Goal: Transaction & Acquisition: Purchase product/service

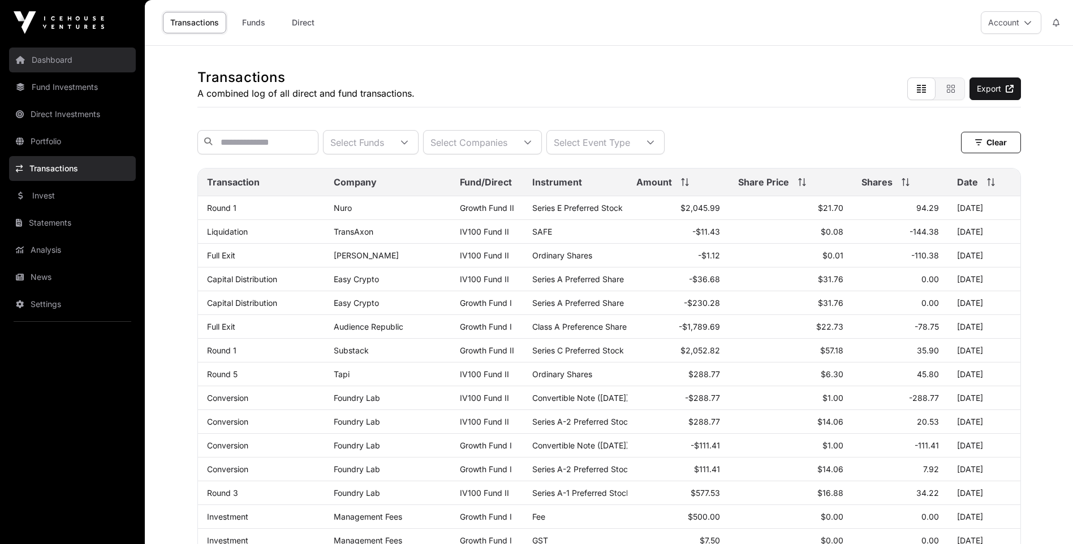
click at [59, 56] on link "Dashboard" at bounding box center [72, 60] width 127 height 25
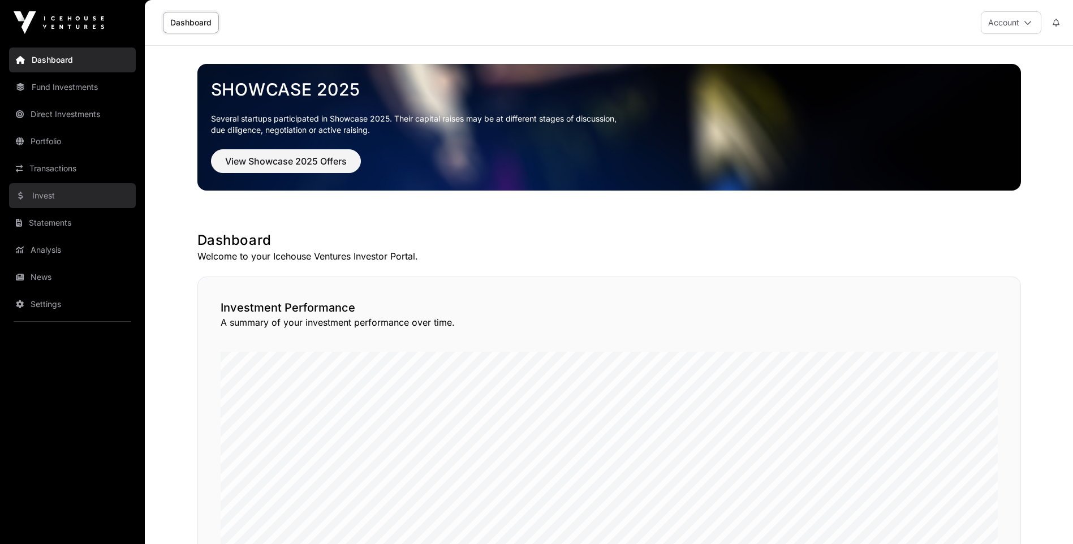
click at [55, 196] on link "Invest" at bounding box center [72, 195] width 127 height 25
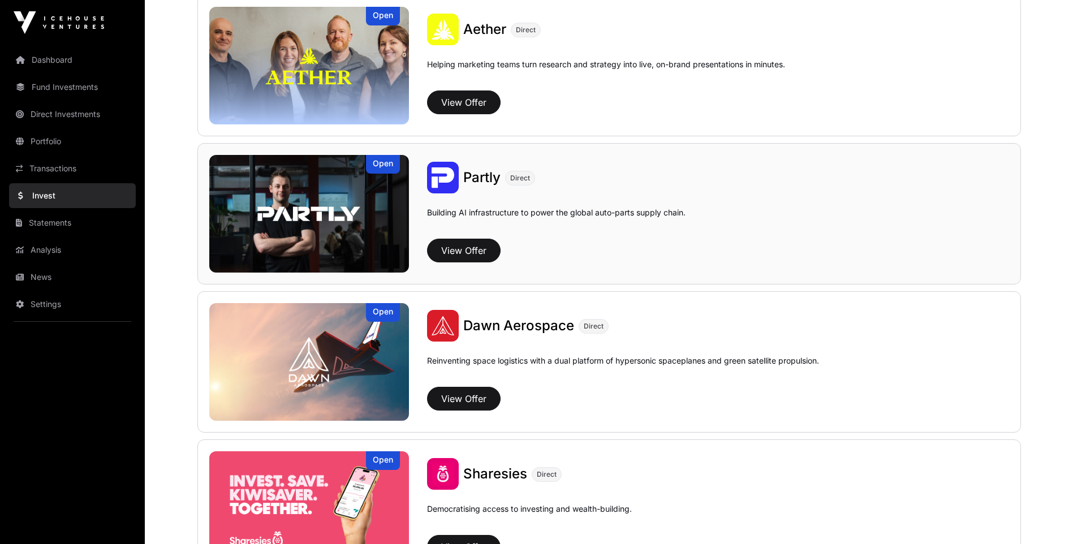
scroll to position [1244, 0]
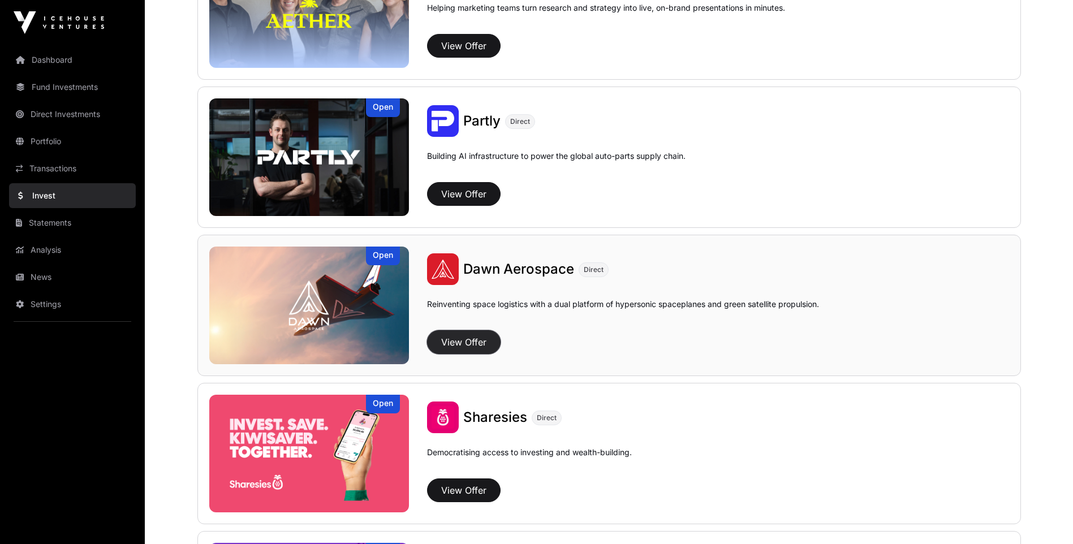
click at [463, 340] on button "View Offer" at bounding box center [464, 342] width 74 height 24
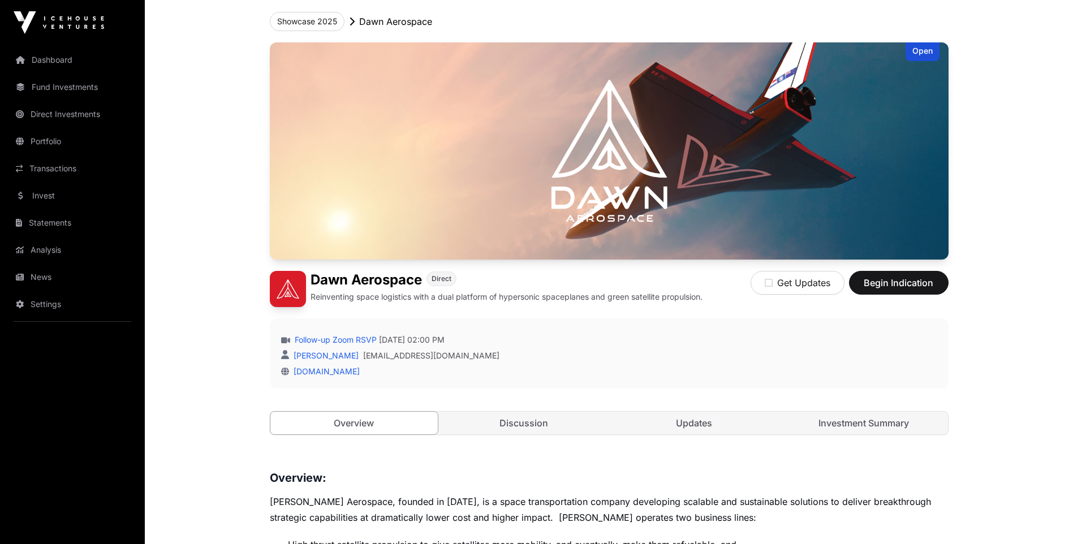
scroll to position [113, 0]
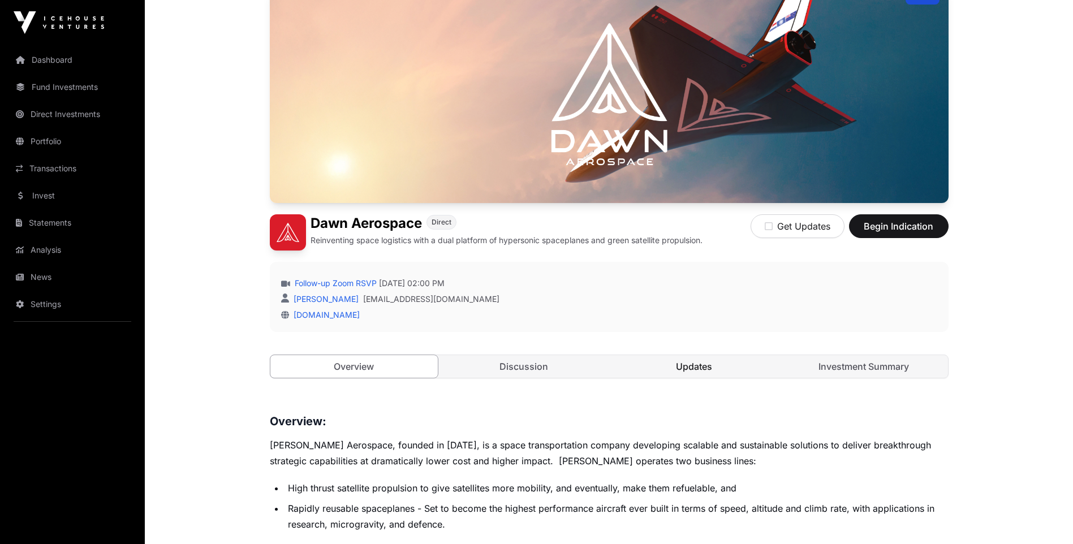
click at [680, 364] on link "Updates" at bounding box center [694, 366] width 168 height 23
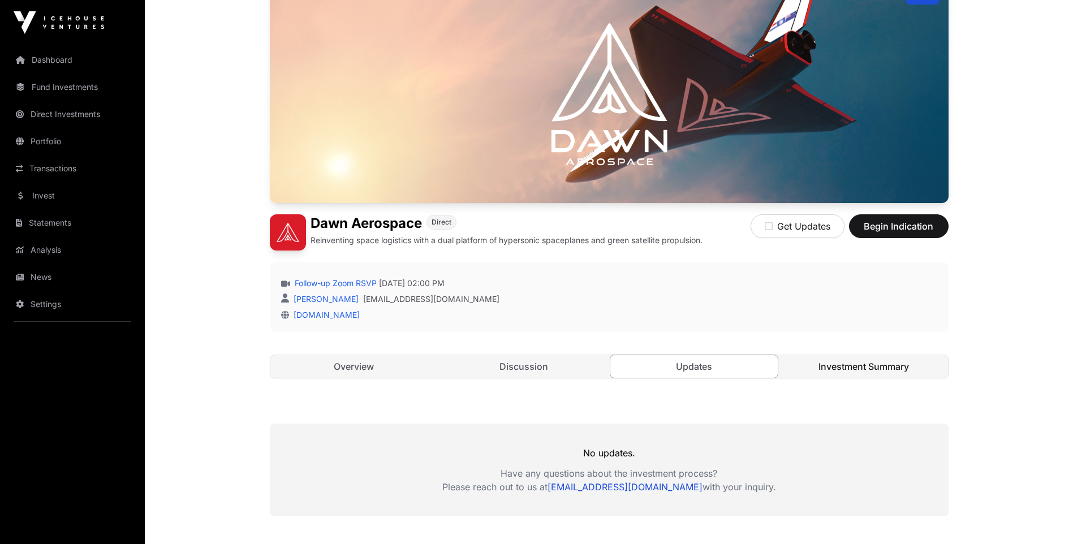
click at [858, 366] on link "Investment Summary" at bounding box center [864, 366] width 168 height 23
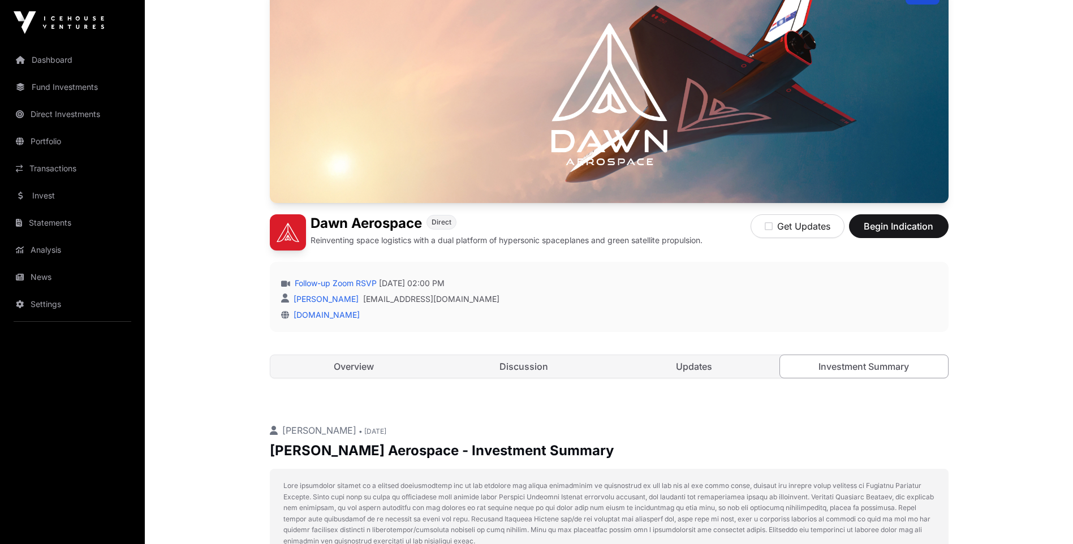
scroll to position [170, 0]
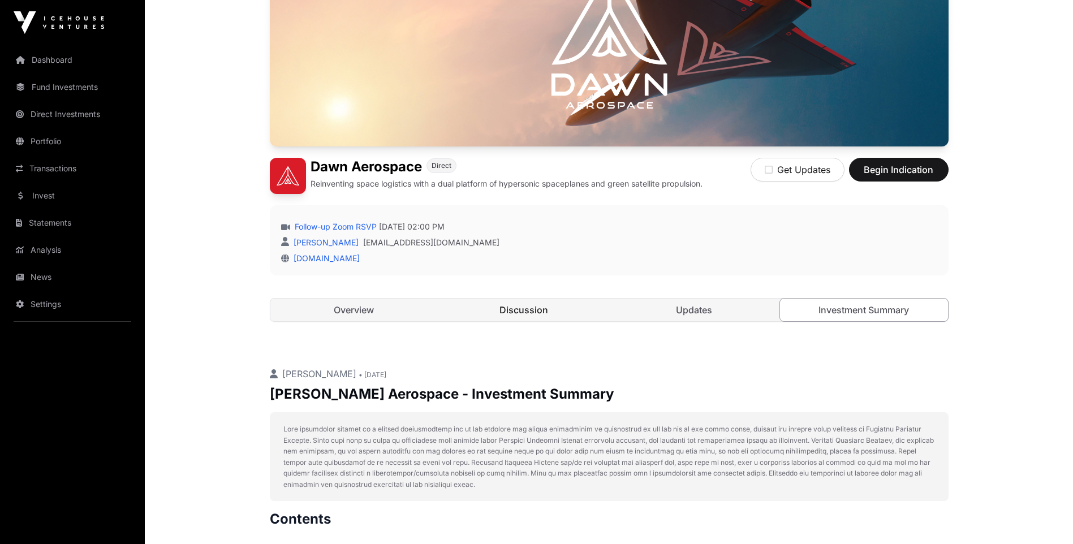
click at [517, 305] on link "Discussion" at bounding box center [524, 310] width 168 height 23
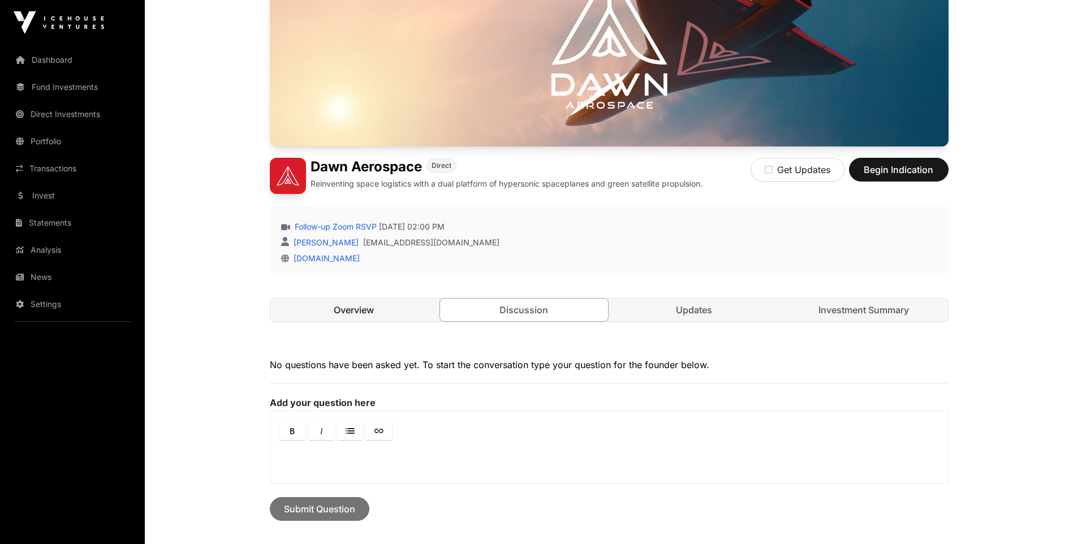
click at [347, 309] on link "Overview" at bounding box center [354, 310] width 168 height 23
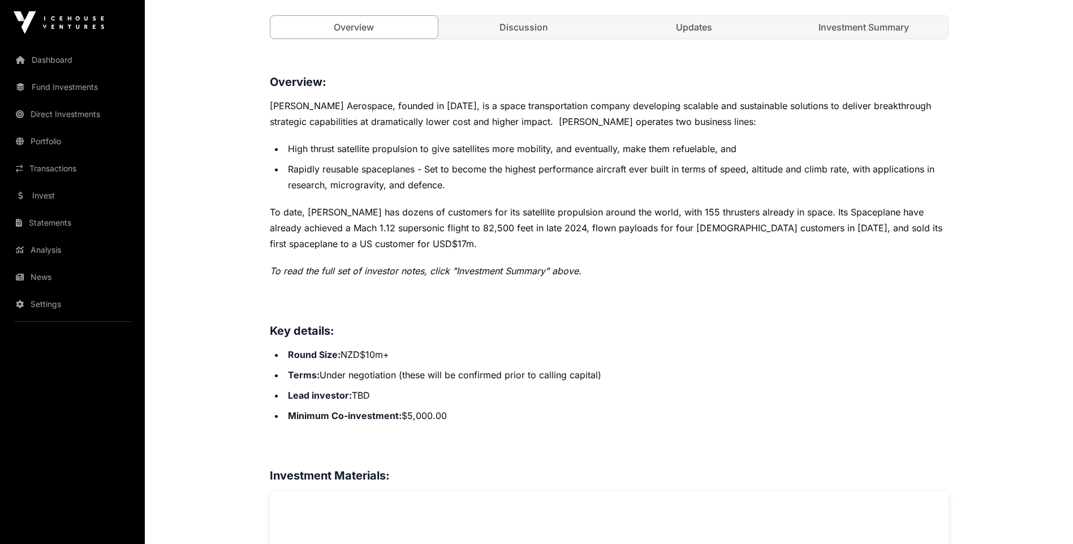
scroll to position [566, 0]
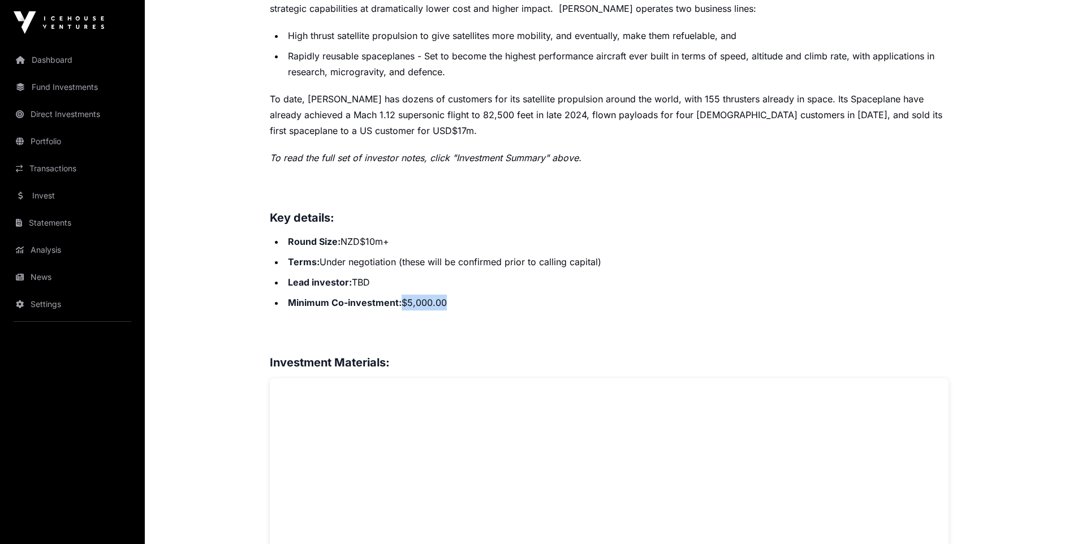
drag, startPoint x: 474, startPoint y: 304, endPoint x: 404, endPoint y: 301, distance: 70.7
click at [404, 301] on li "Minimum Co-investment: $5,000.00" at bounding box center [616, 303] width 664 height 16
drag, startPoint x: 404, startPoint y: 301, endPoint x: 451, endPoint y: 301, distance: 46.9
click at [451, 301] on li "Minimum Co-investment: $5,000.00" at bounding box center [616, 303] width 664 height 16
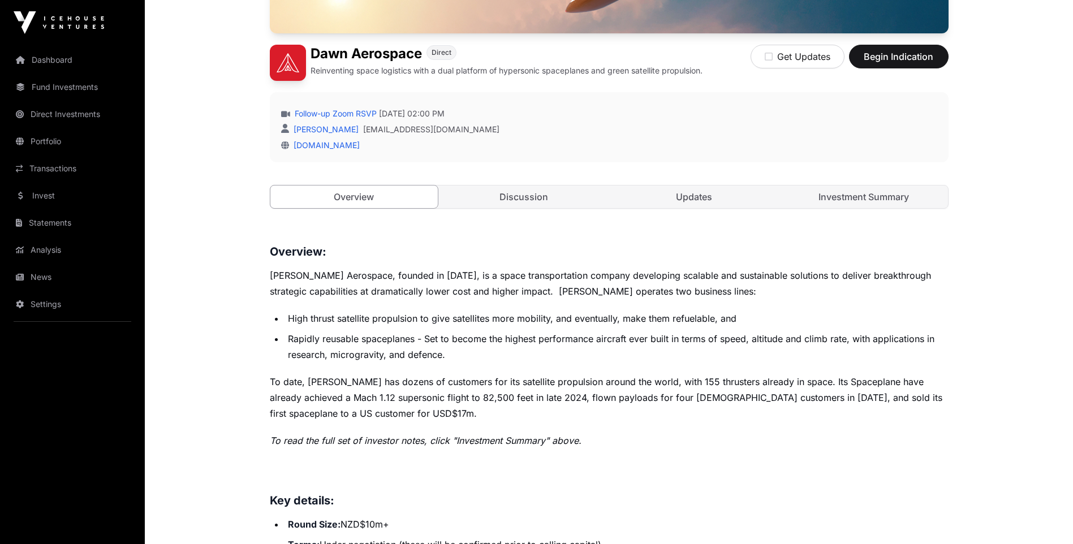
scroll to position [226, 0]
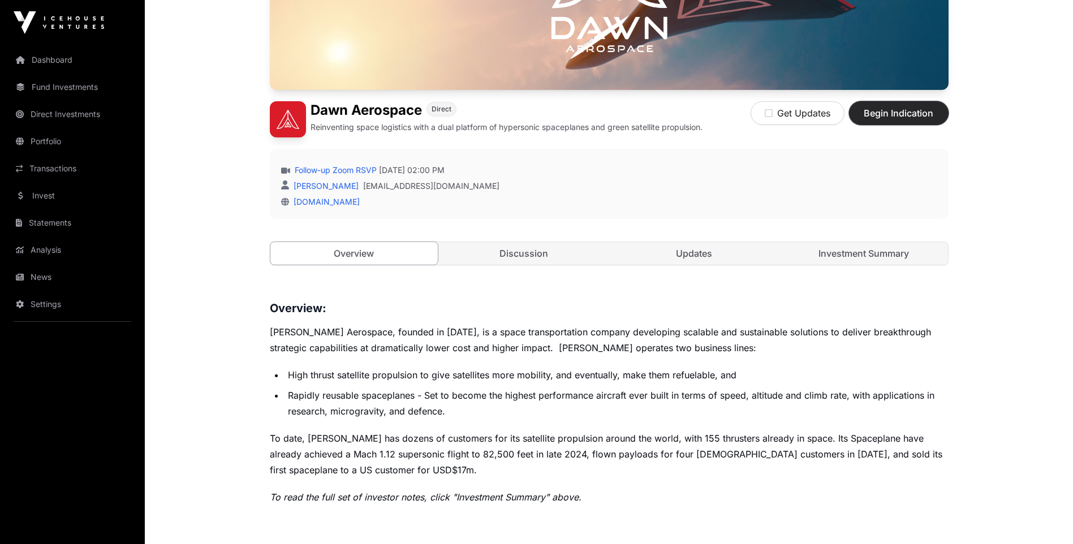
click at [896, 113] on span "Begin Indication" at bounding box center [898, 113] width 71 height 14
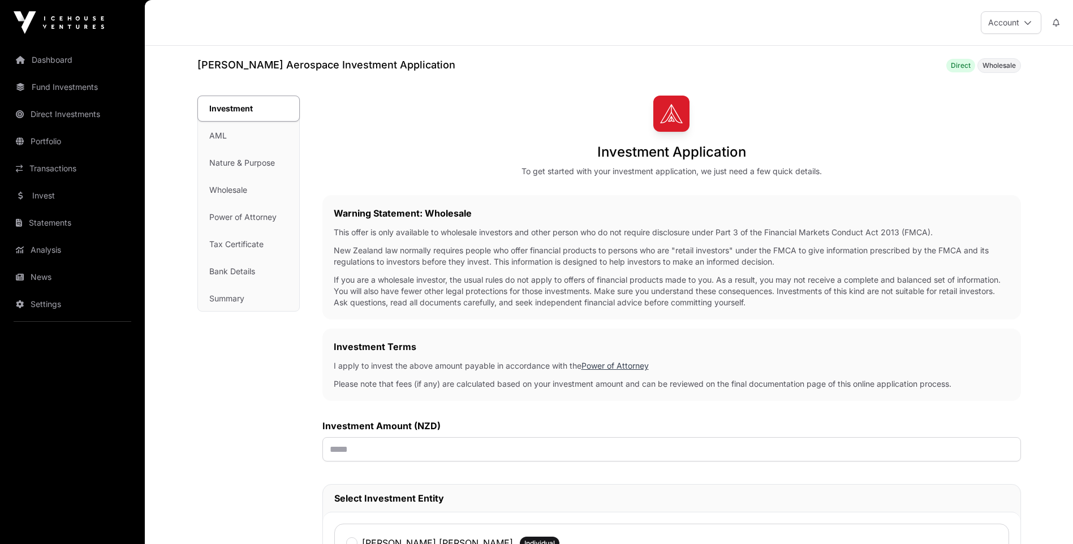
scroll to position [113, 0]
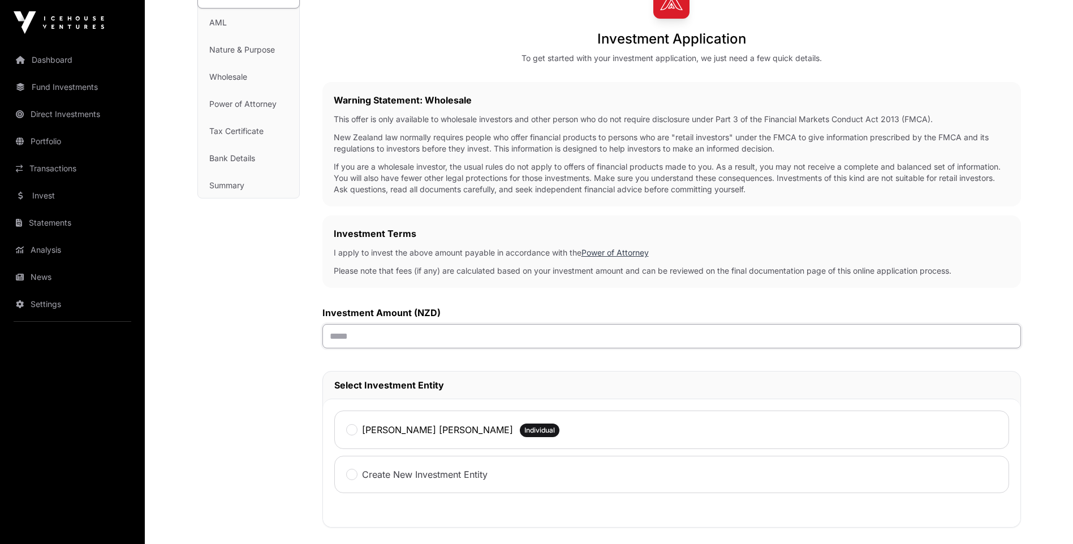
click at [334, 337] on input "text" at bounding box center [671, 336] width 698 height 24
type input "******"
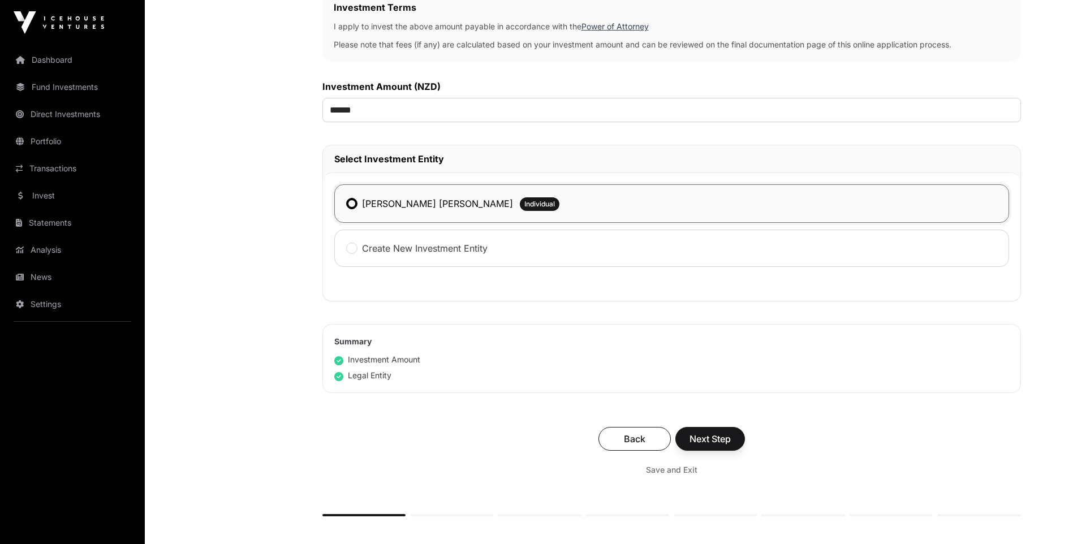
scroll to position [396, 0]
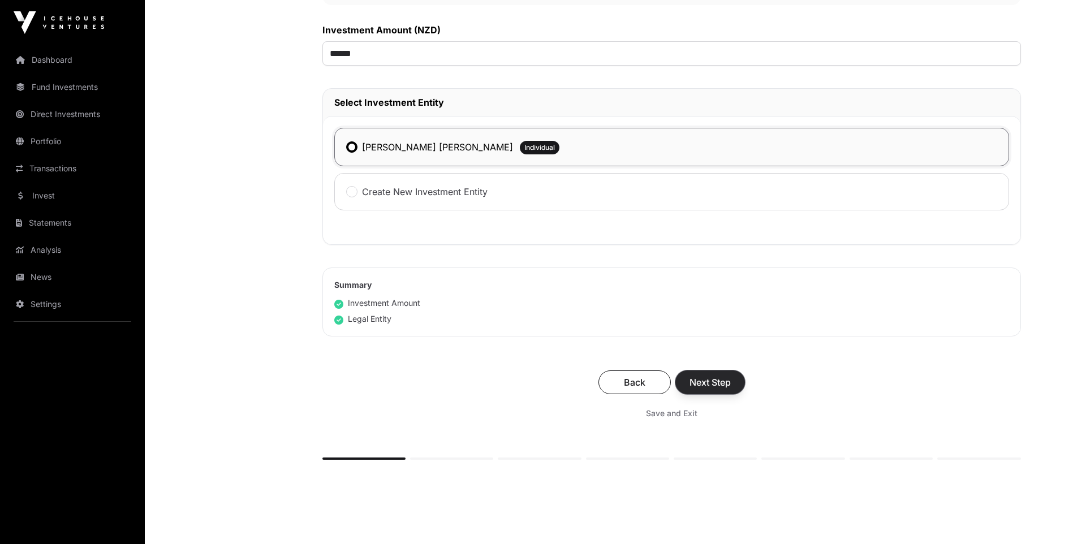
click at [713, 384] on span "Next Step" at bounding box center [709, 383] width 41 height 14
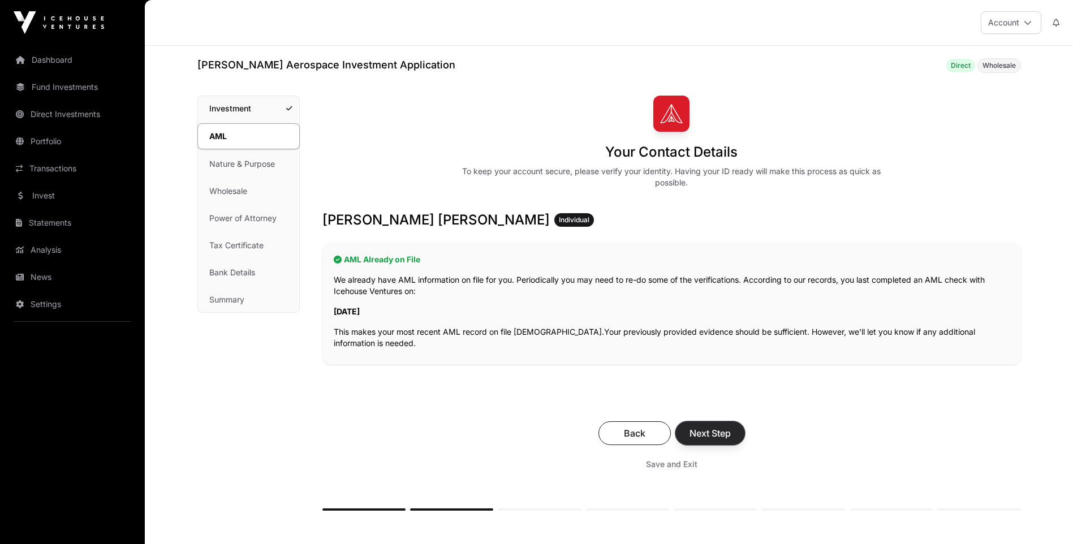
click at [722, 430] on span "Next Step" at bounding box center [709, 433] width 41 height 14
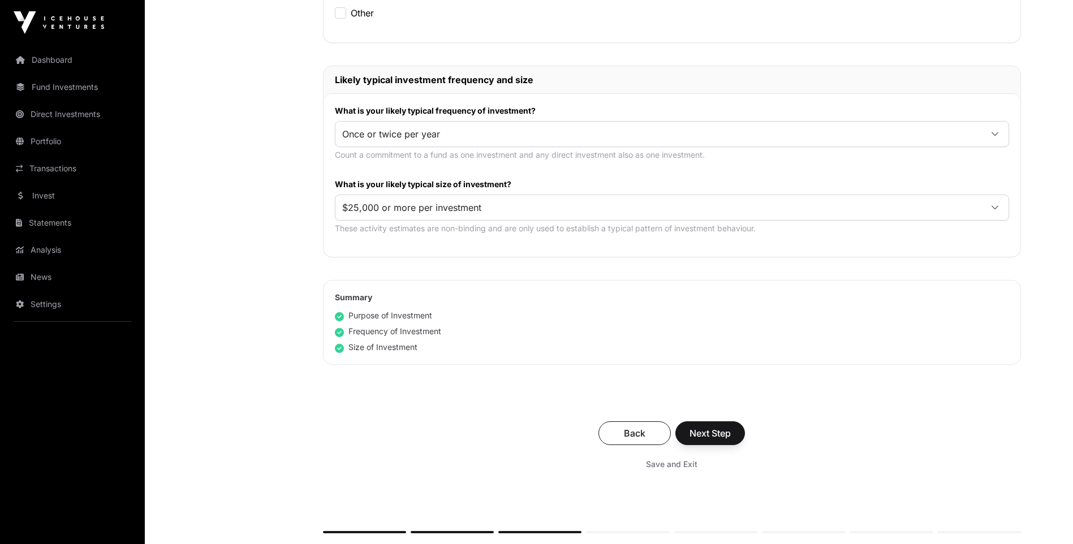
scroll to position [566, 0]
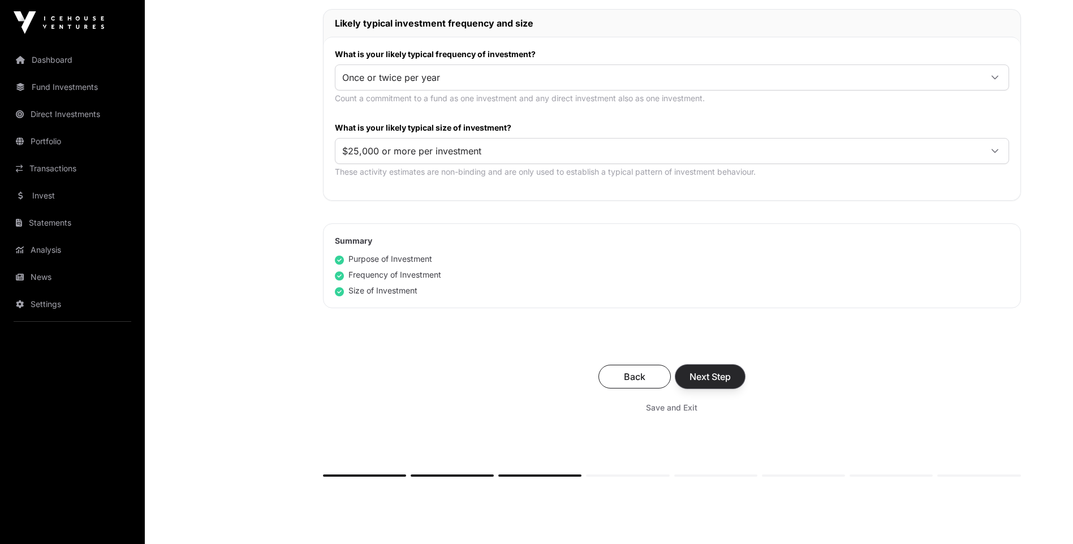
click at [721, 376] on span "Next Step" at bounding box center [709, 377] width 41 height 14
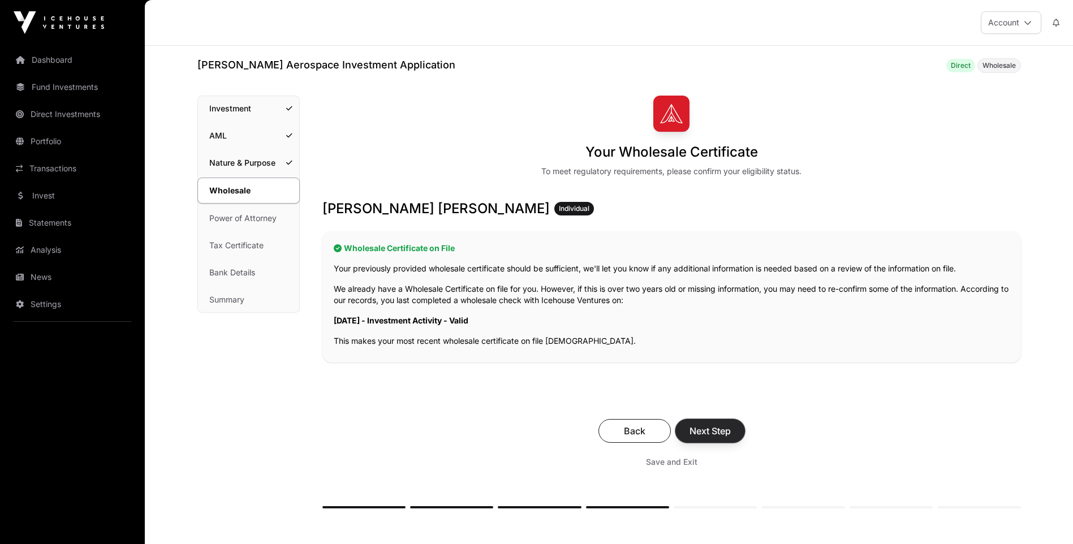
click at [726, 426] on span "Next Step" at bounding box center [709, 431] width 41 height 14
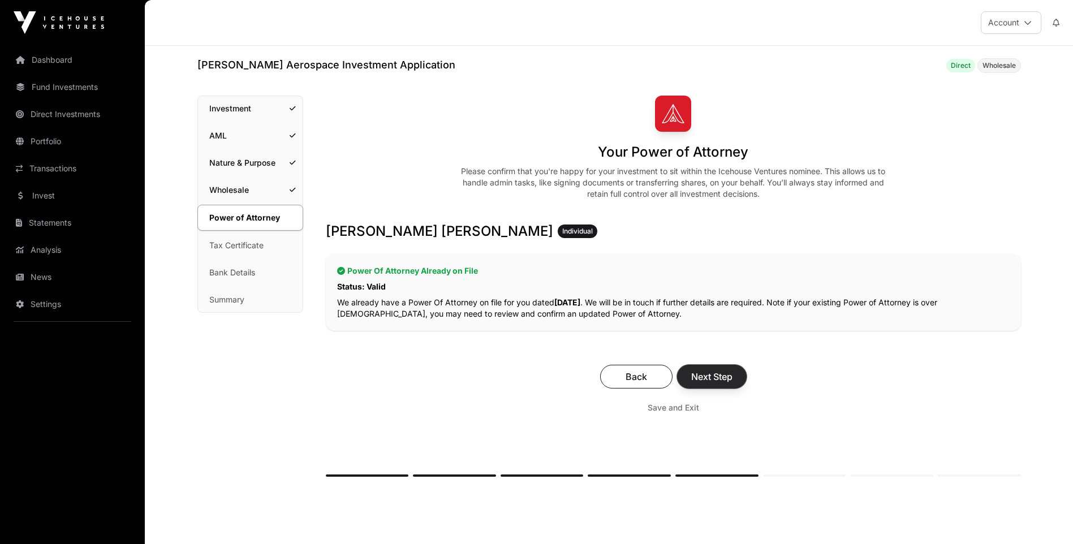
click at [720, 376] on span "Next Step" at bounding box center [711, 377] width 41 height 14
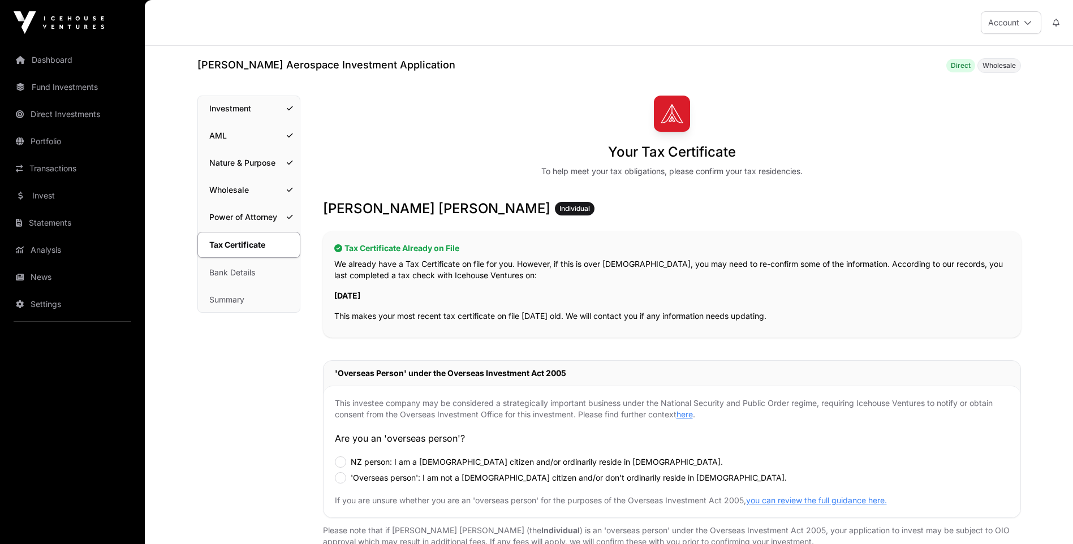
scroll to position [57, 0]
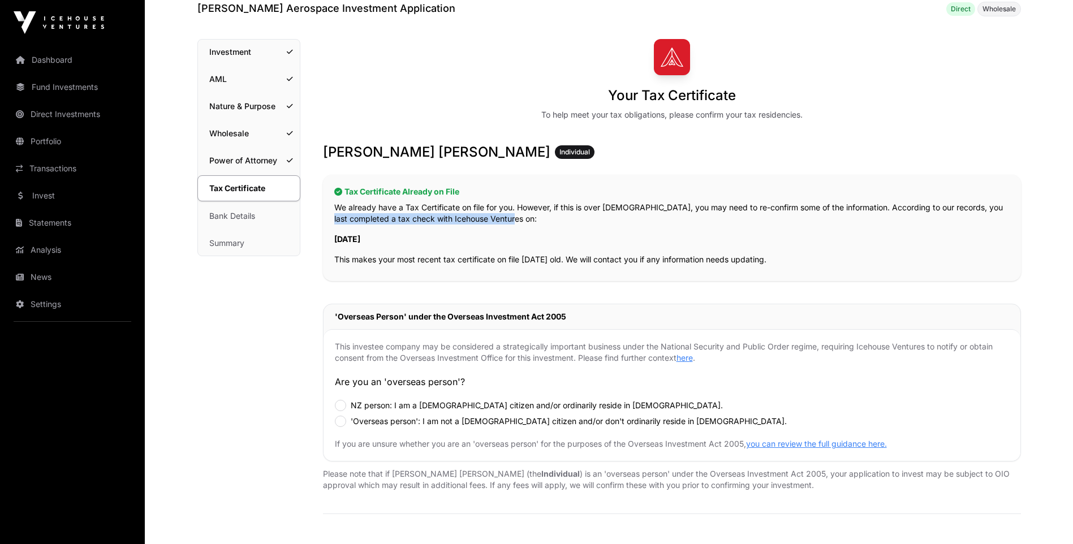
drag, startPoint x: 333, startPoint y: 213, endPoint x: 527, endPoint y: 217, distance: 194.6
click at [527, 217] on div "Tax Certificate Already on File We already have a Tax Certificate on file for y…" at bounding box center [672, 228] width 698 height 106
click at [527, 217] on p "We already have a Tax Certificate on file for you. However, if this is over [DE…" at bounding box center [671, 213] width 675 height 23
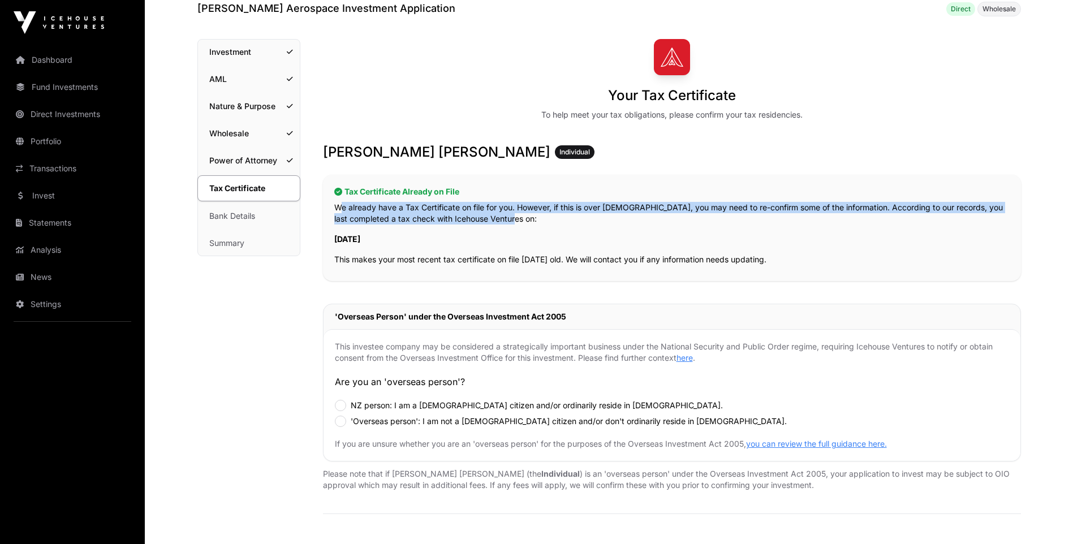
drag, startPoint x: 527, startPoint y: 218, endPoint x: 331, endPoint y: 208, distance: 195.9
click at [331, 208] on div "Tax Certificate Already on File We already have a Tax Certificate on file for y…" at bounding box center [672, 228] width 698 height 106
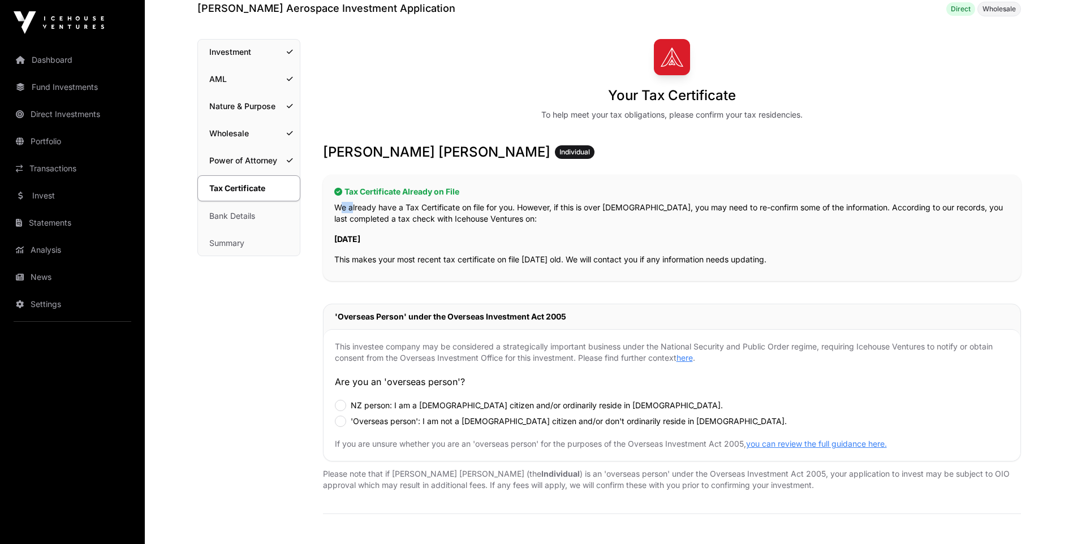
click at [331, 208] on div "Tax Certificate Already on File We already have a Tax Certificate on file for y…" at bounding box center [672, 228] width 698 height 106
drag, startPoint x: 788, startPoint y: 258, endPoint x: 579, endPoint y: 260, distance: 209.3
click at [579, 260] on p "This makes your most recent tax certificate on file [DATE] old. We will contact…" at bounding box center [671, 259] width 675 height 11
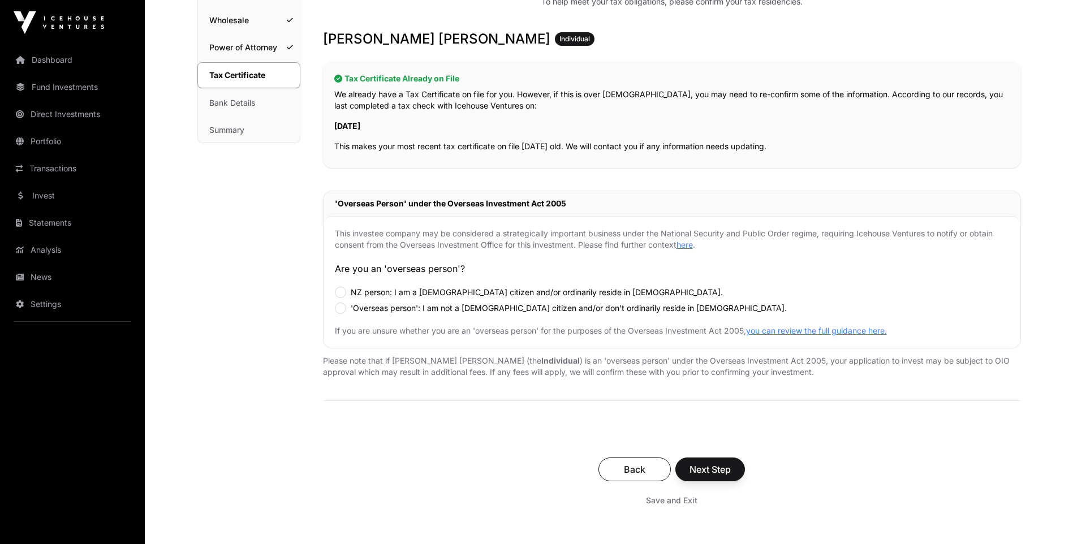
click at [389, 293] on label "NZ person: I am a [DEMOGRAPHIC_DATA] citizen and/or ordinarily reside in [DEMOG…" at bounding box center [537, 292] width 372 height 11
click at [717, 467] on span "Next Step" at bounding box center [709, 470] width 41 height 14
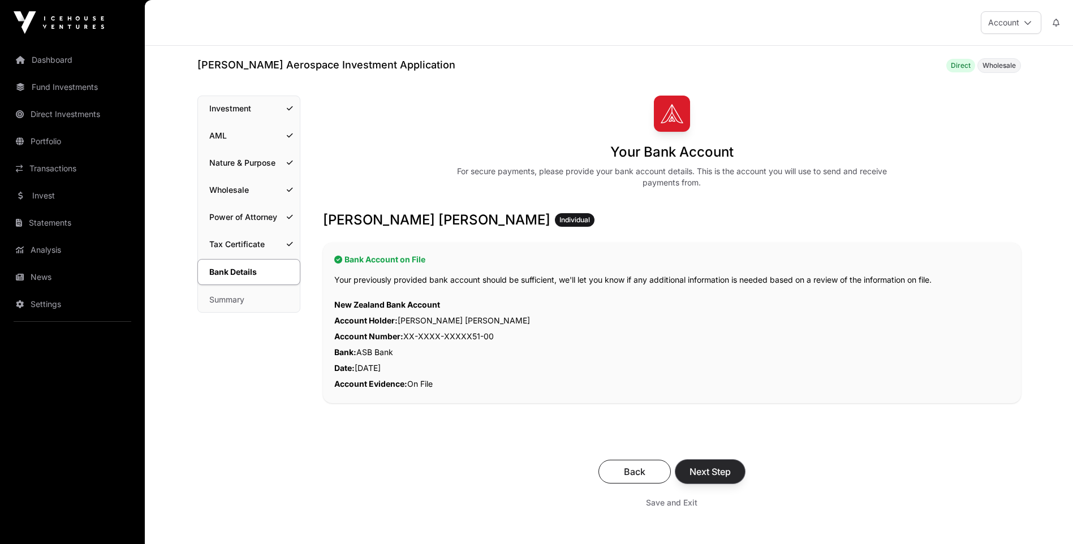
click at [712, 468] on span "Next Step" at bounding box center [709, 472] width 41 height 14
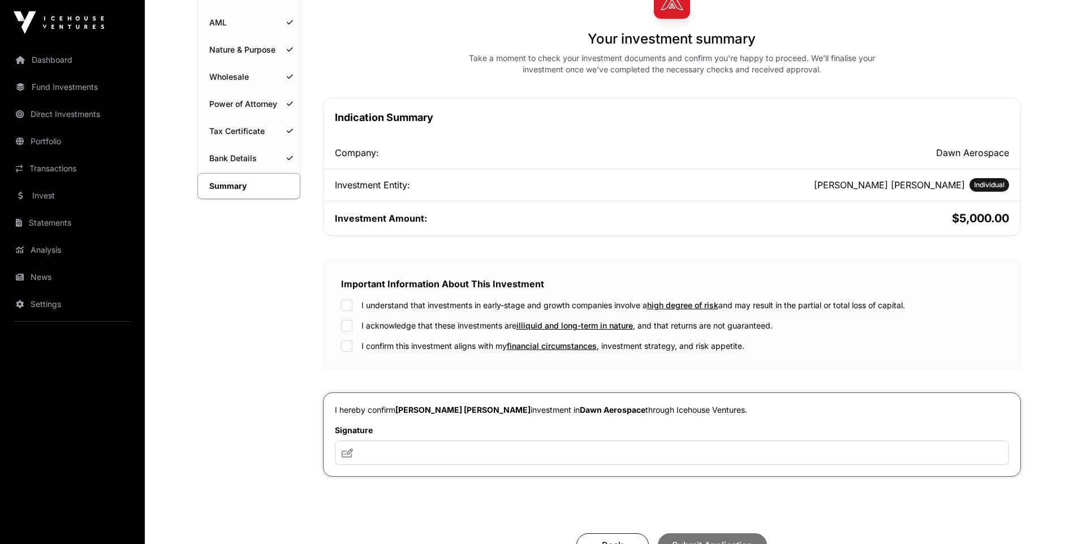
scroll to position [170, 0]
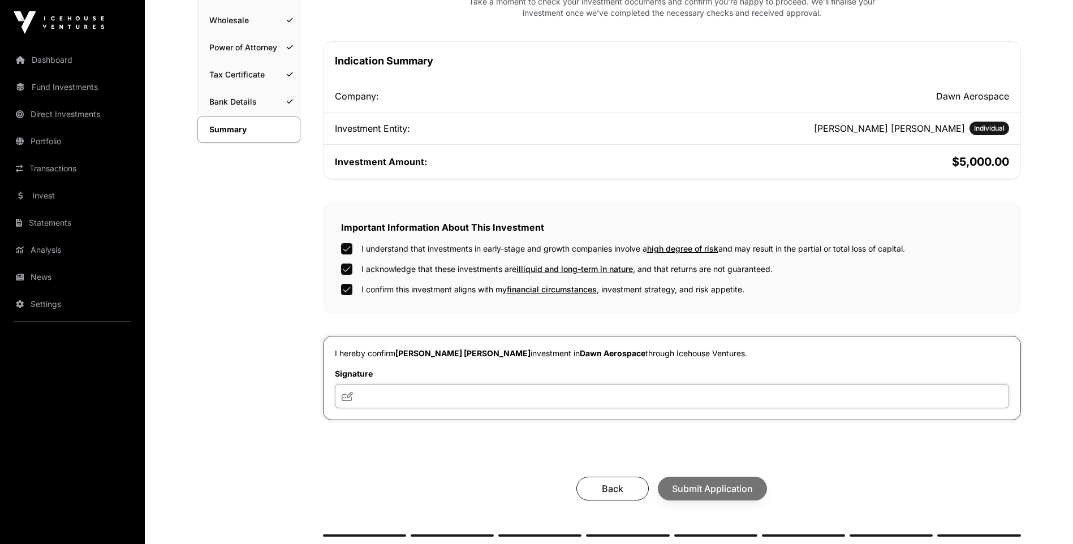
click at [409, 400] on input "text" at bounding box center [672, 396] width 674 height 24
type input "***"
click at [723, 489] on span "Submit Application" at bounding box center [712, 489] width 81 height 14
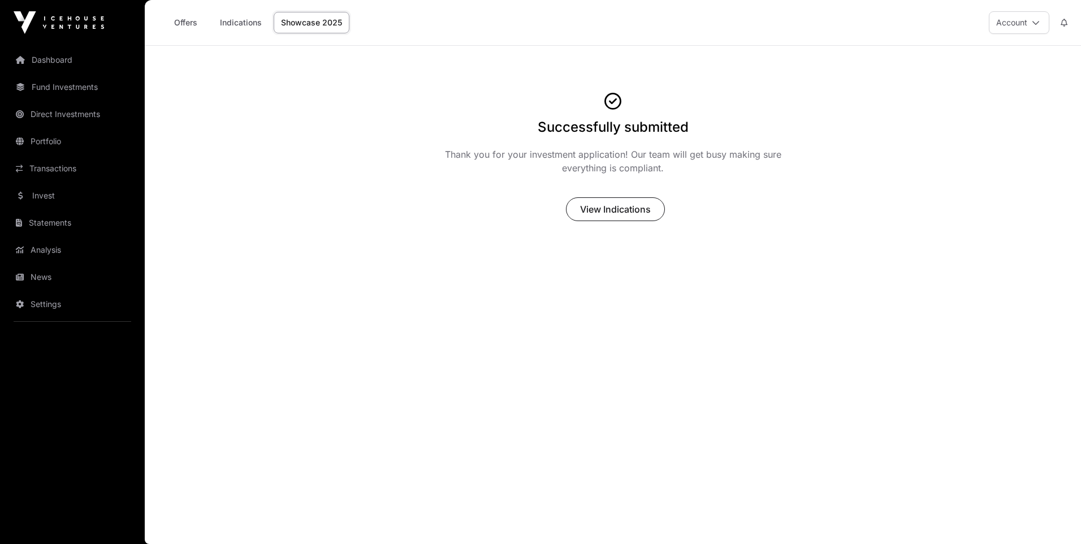
click at [861, 245] on main "Successfully submitted Thank you for your investment application! Our team will…" at bounding box center [613, 295] width 937 height 498
click at [47, 140] on link "Portfolio" at bounding box center [72, 141] width 127 height 25
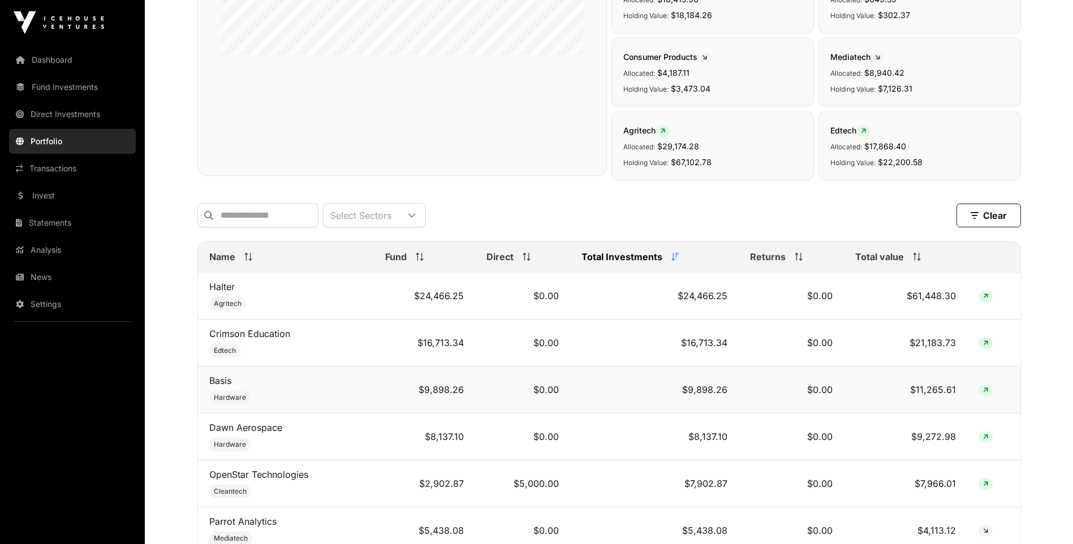
scroll to position [339, 0]
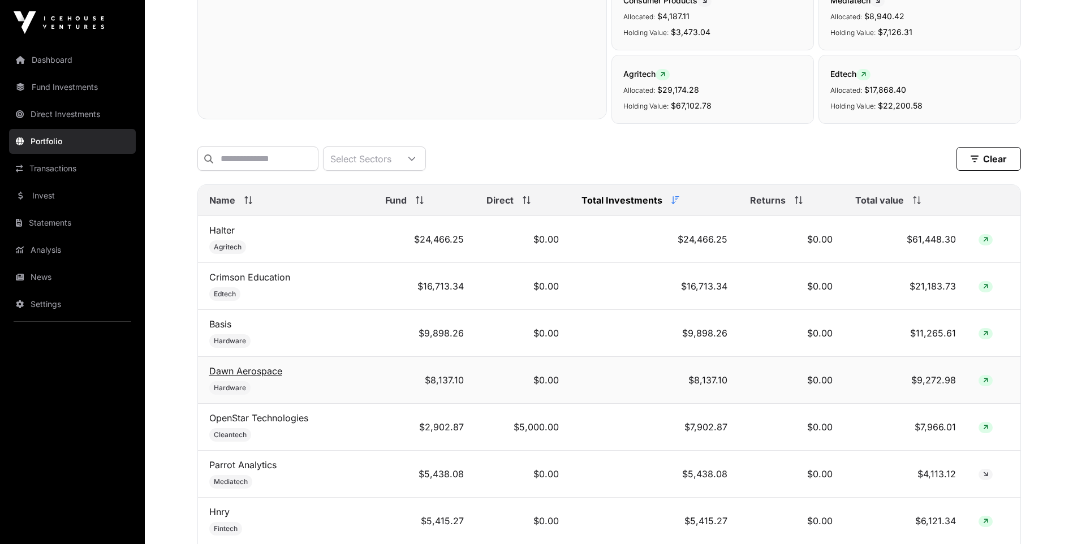
click at [262, 377] on link "Dawn Aerospace" at bounding box center [245, 370] width 73 height 11
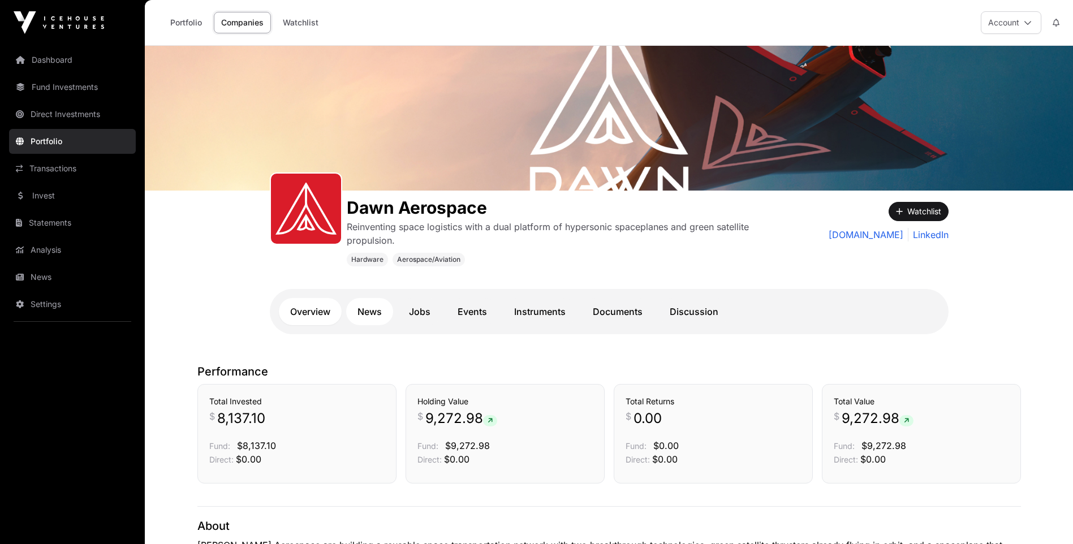
click at [374, 313] on link "News" at bounding box center [369, 311] width 47 height 27
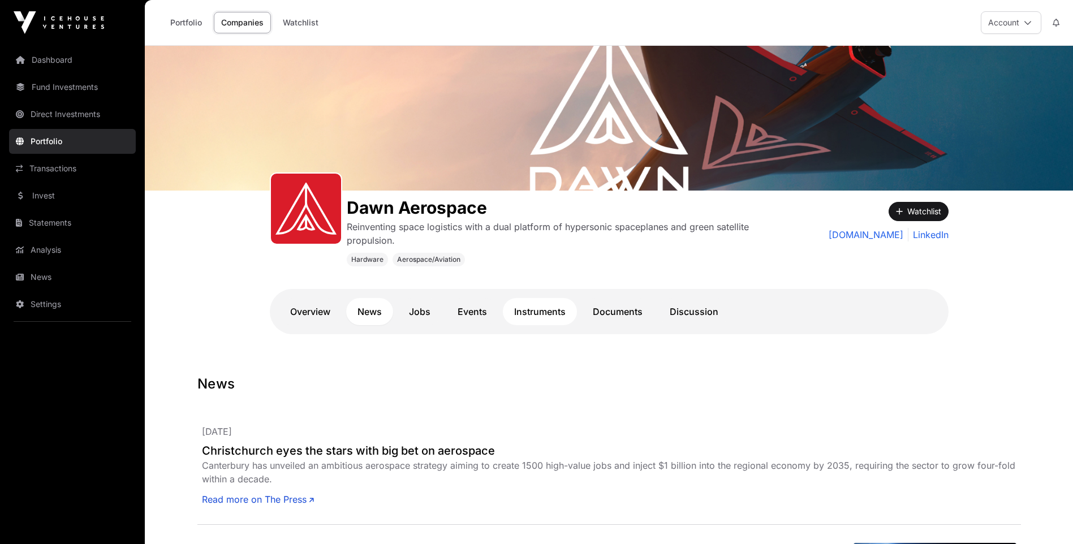
click at [536, 303] on link "Instruments" at bounding box center [540, 311] width 74 height 27
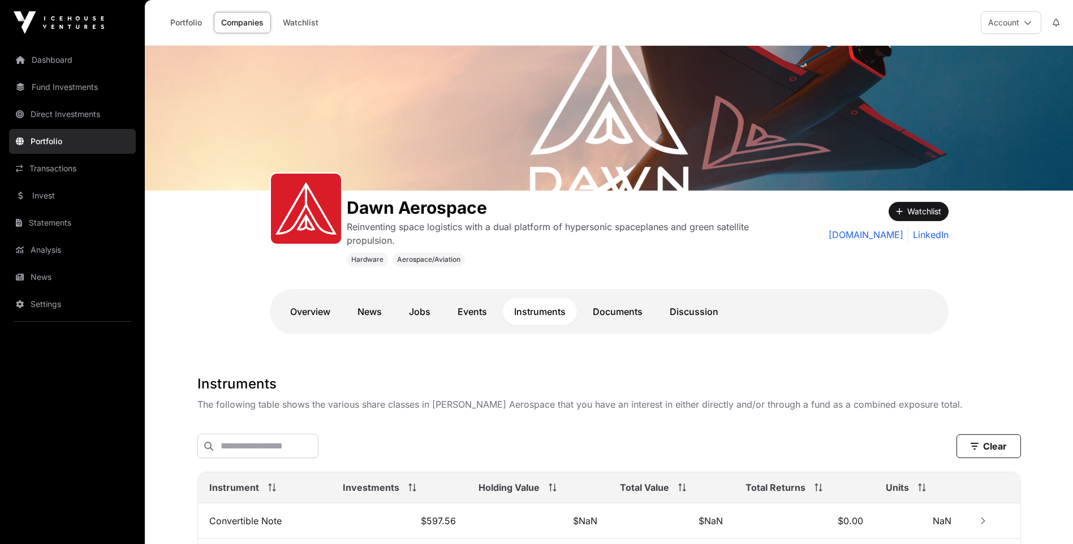
scroll to position [164, 0]
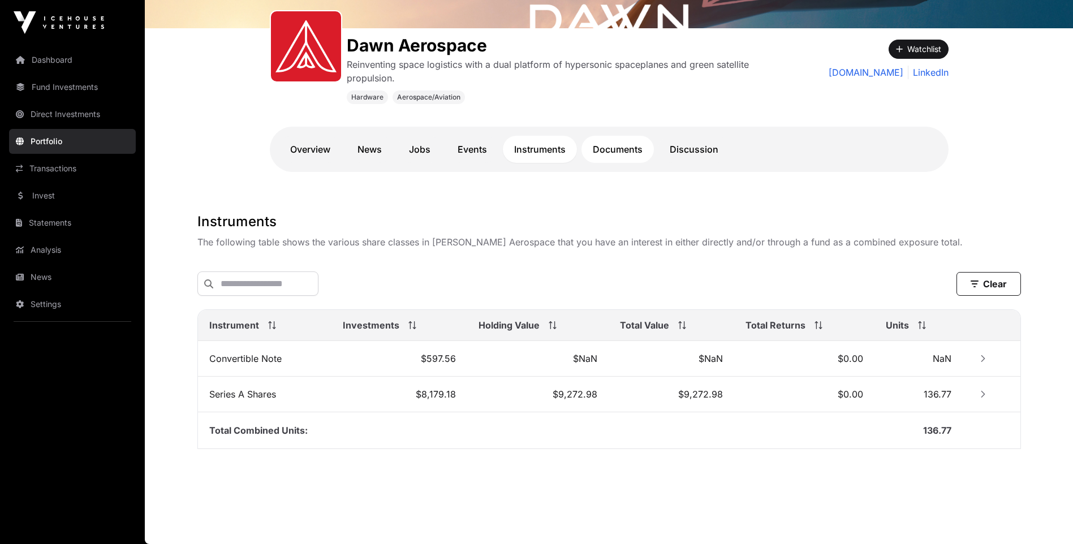
click at [609, 148] on link "Documents" at bounding box center [617, 149] width 72 height 27
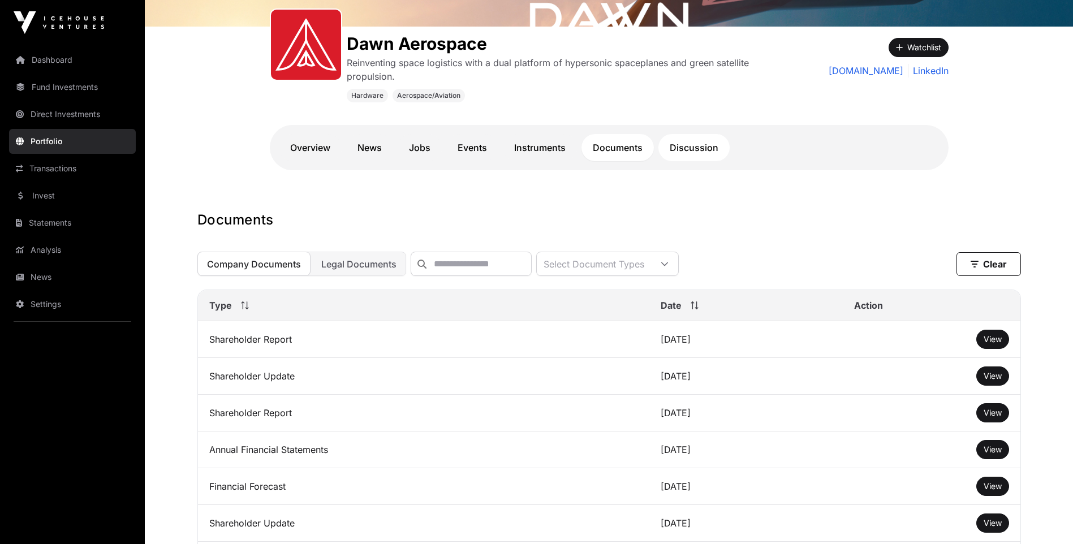
click at [698, 153] on link "Discussion" at bounding box center [693, 147] width 71 height 27
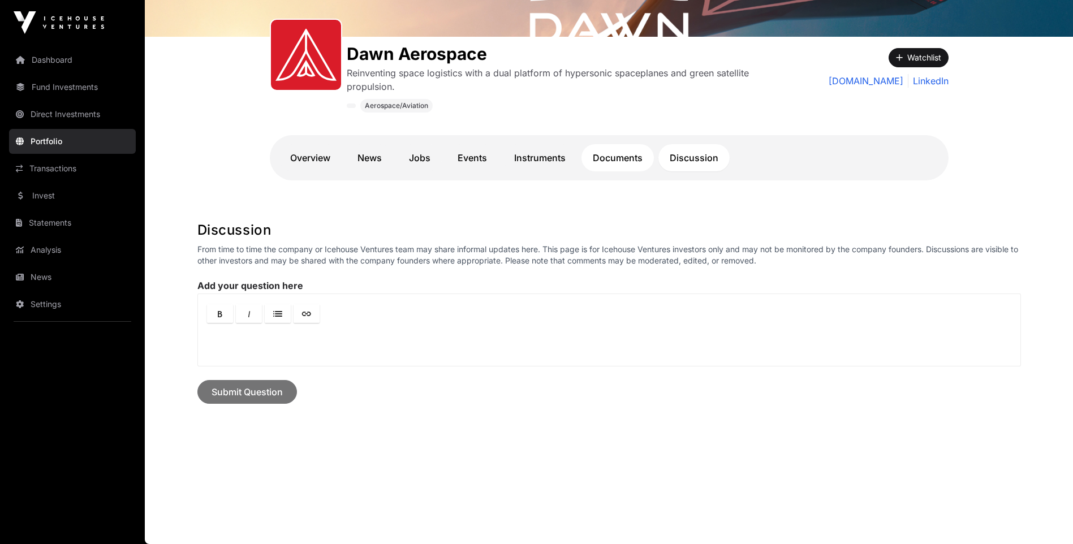
click at [614, 156] on link "Documents" at bounding box center [617, 157] width 72 height 27
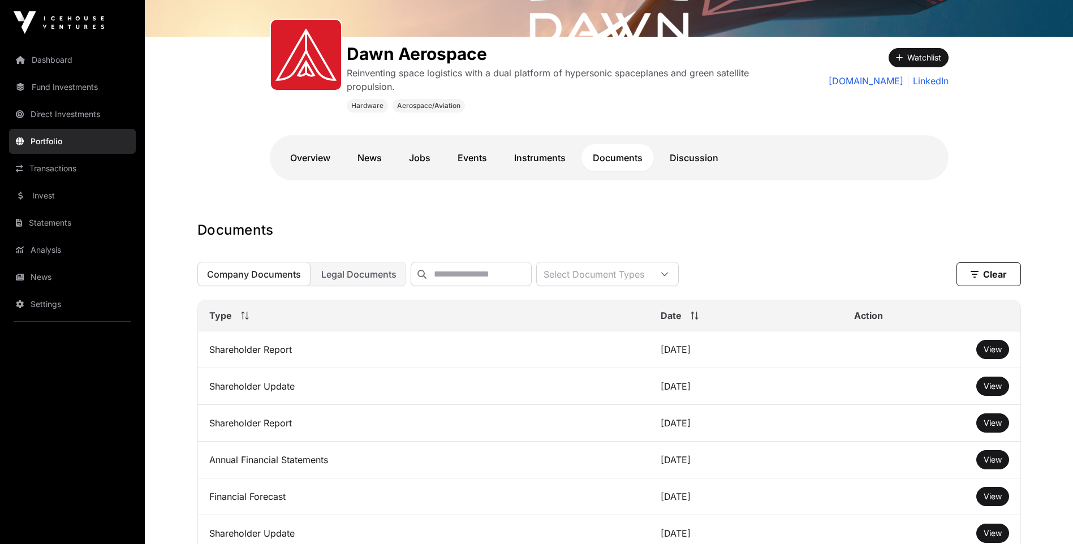
scroll to position [164, 0]
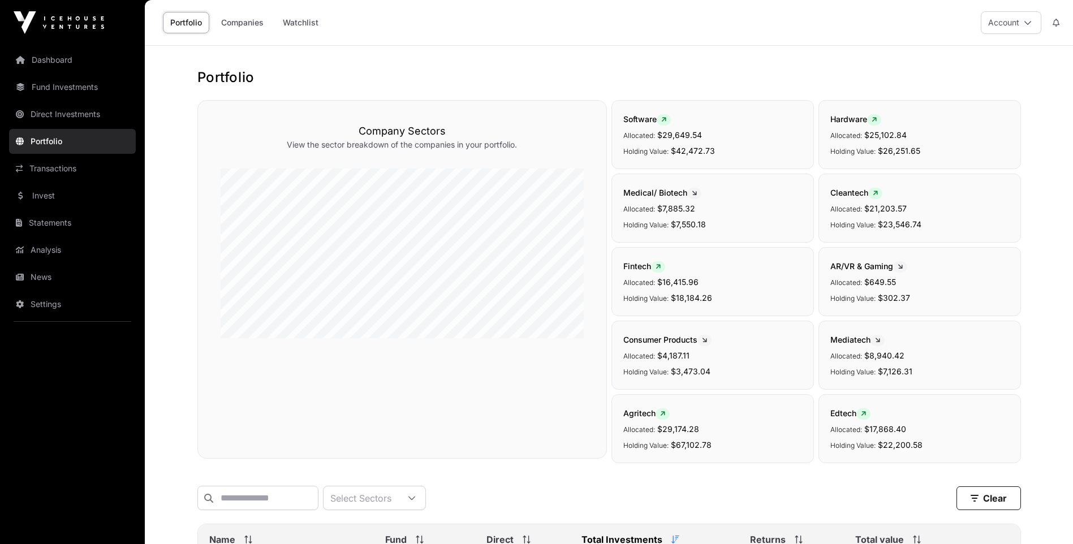
scroll to position [339, 0]
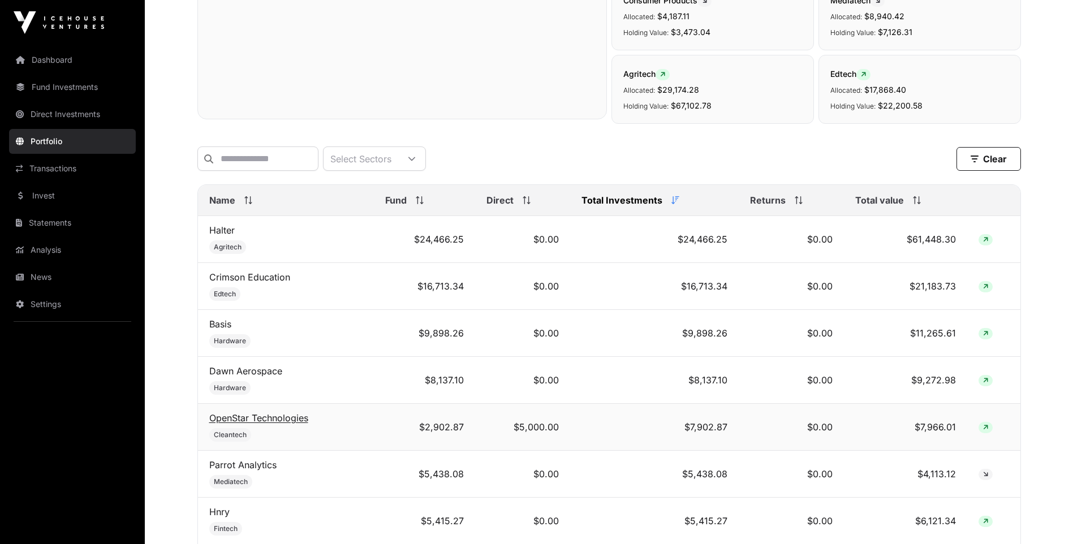
click at [253, 424] on link "OpenStar Technologies" at bounding box center [258, 417] width 99 height 11
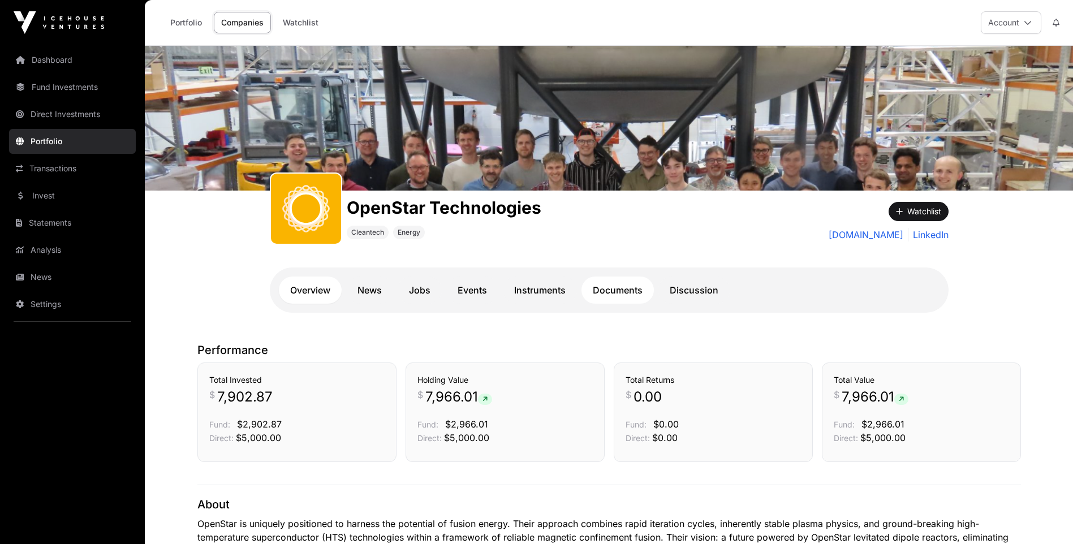
click at [612, 289] on link "Documents" at bounding box center [617, 290] width 72 height 27
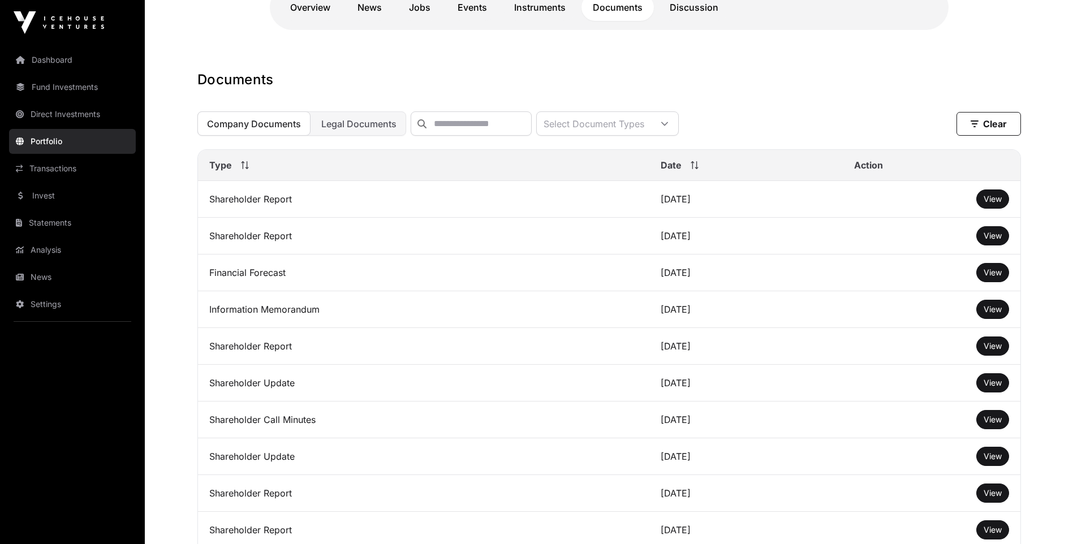
scroll to position [113, 0]
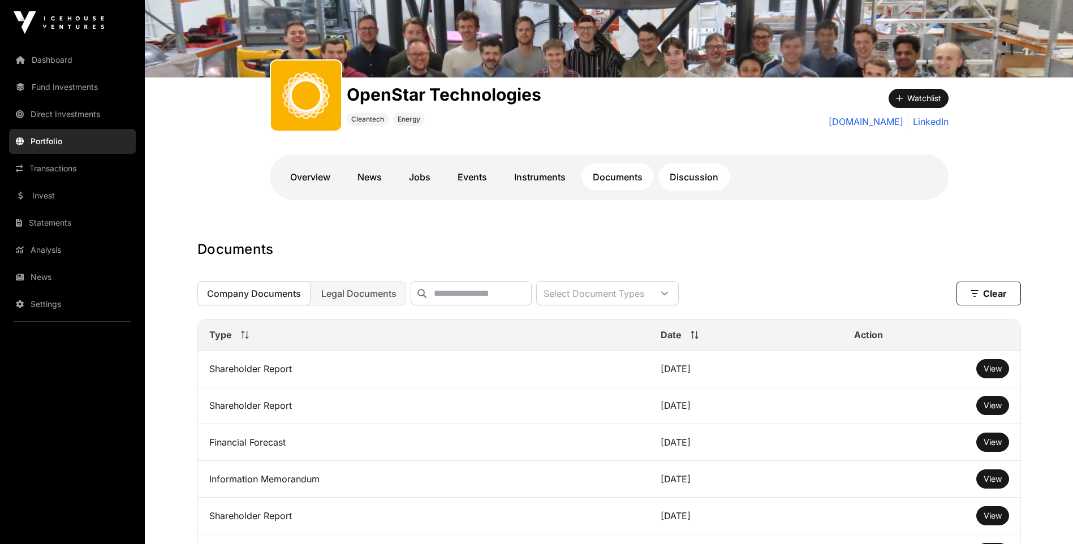
click at [691, 178] on link "Discussion" at bounding box center [693, 176] width 71 height 27
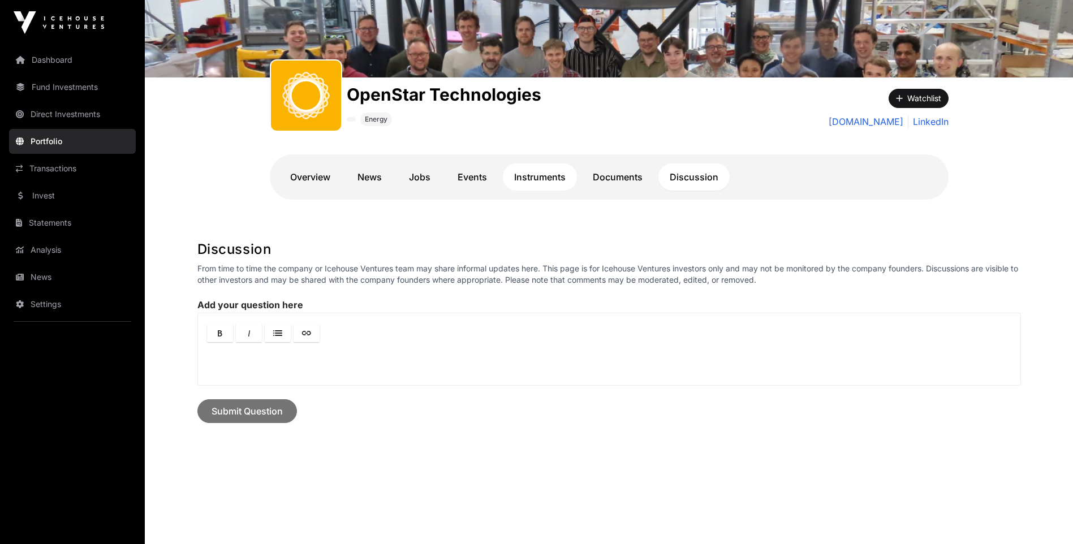
click at [545, 178] on link "Instruments" at bounding box center [540, 176] width 74 height 27
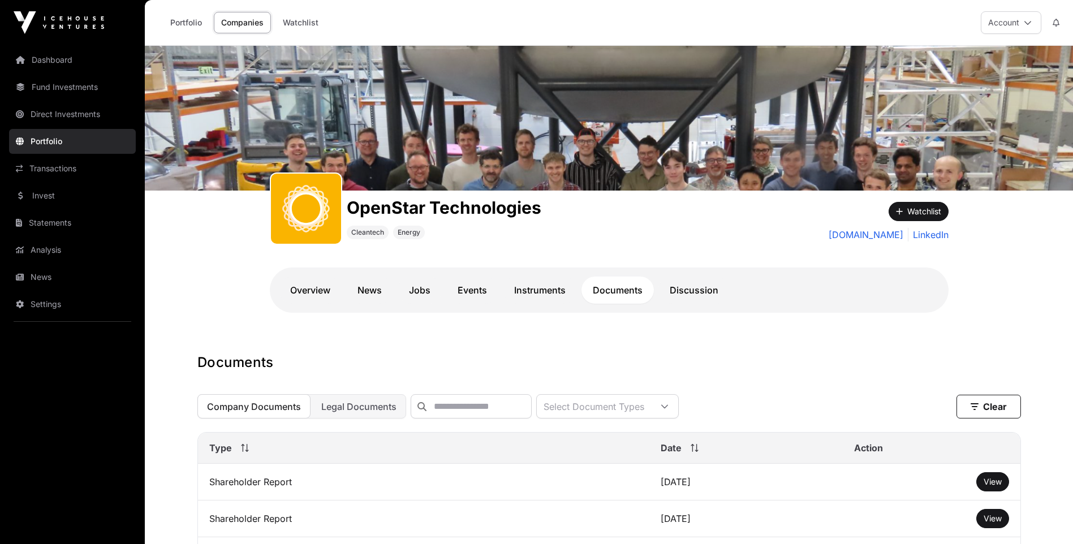
scroll to position [113, 0]
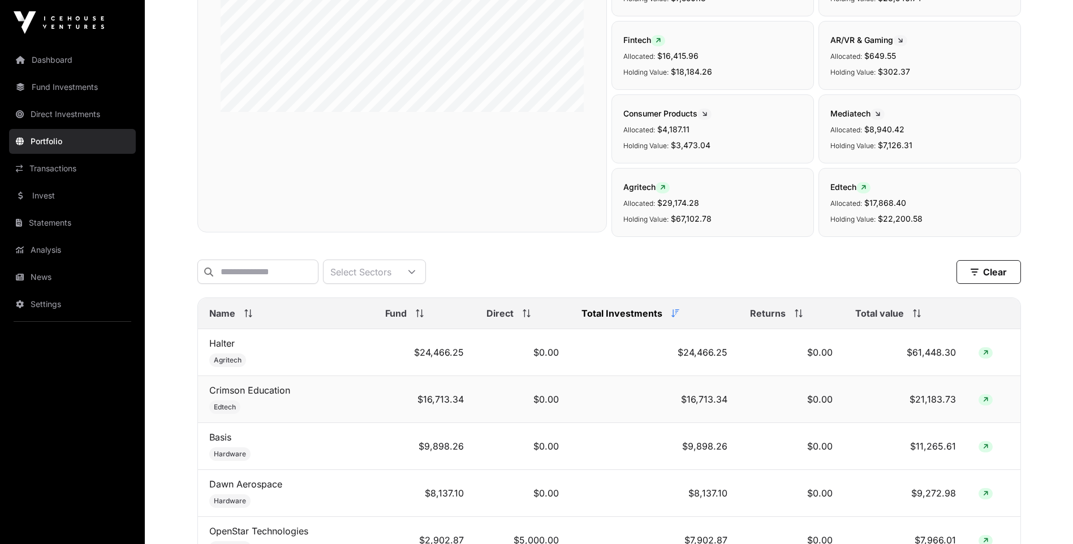
scroll to position [283, 0]
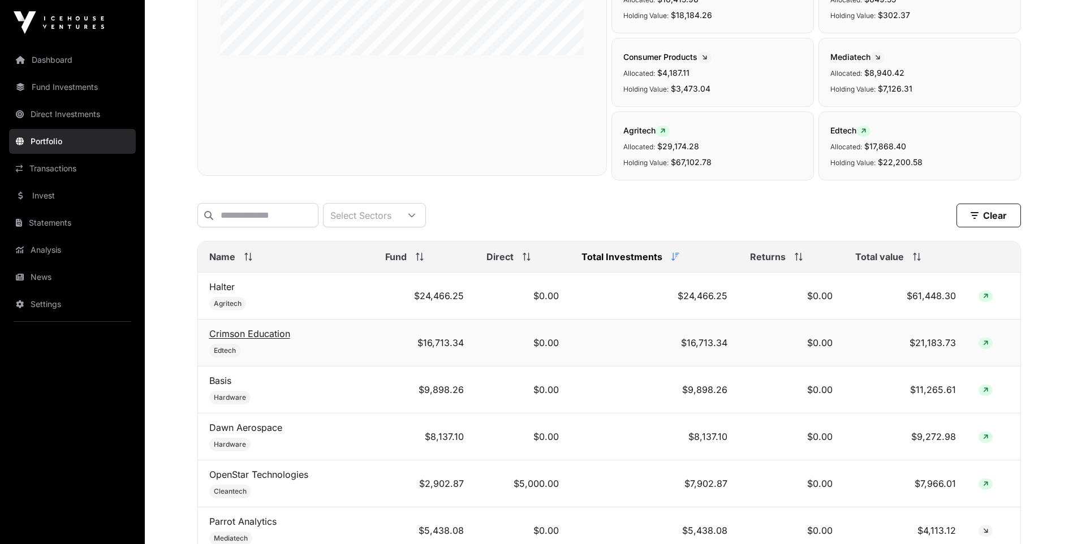
click at [241, 338] on link "Crimson Education" at bounding box center [249, 333] width 81 height 11
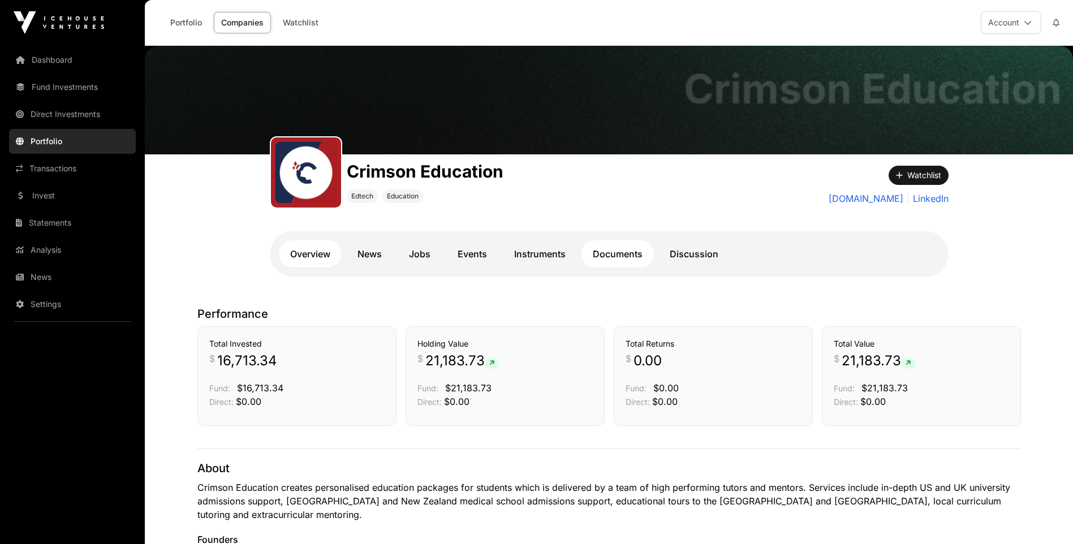
click at [614, 253] on link "Documents" at bounding box center [617, 253] width 72 height 27
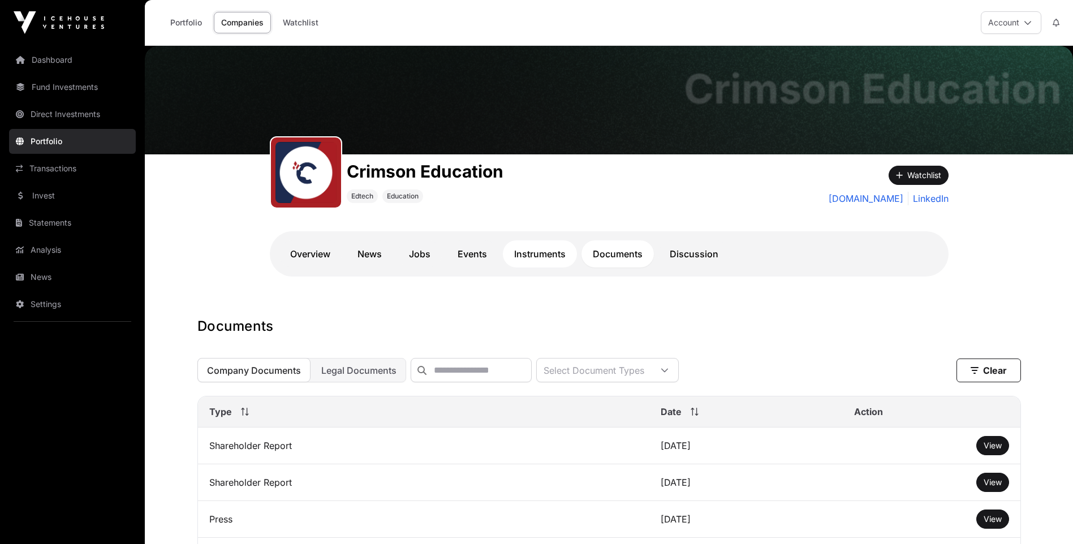
click at [534, 255] on link "Instruments" at bounding box center [540, 253] width 74 height 27
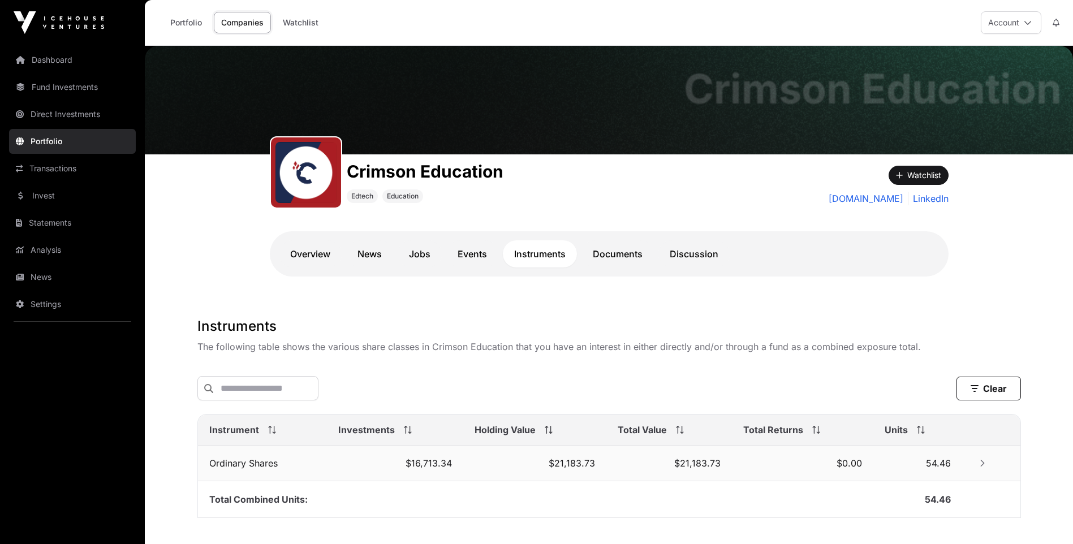
scroll to position [71, 0]
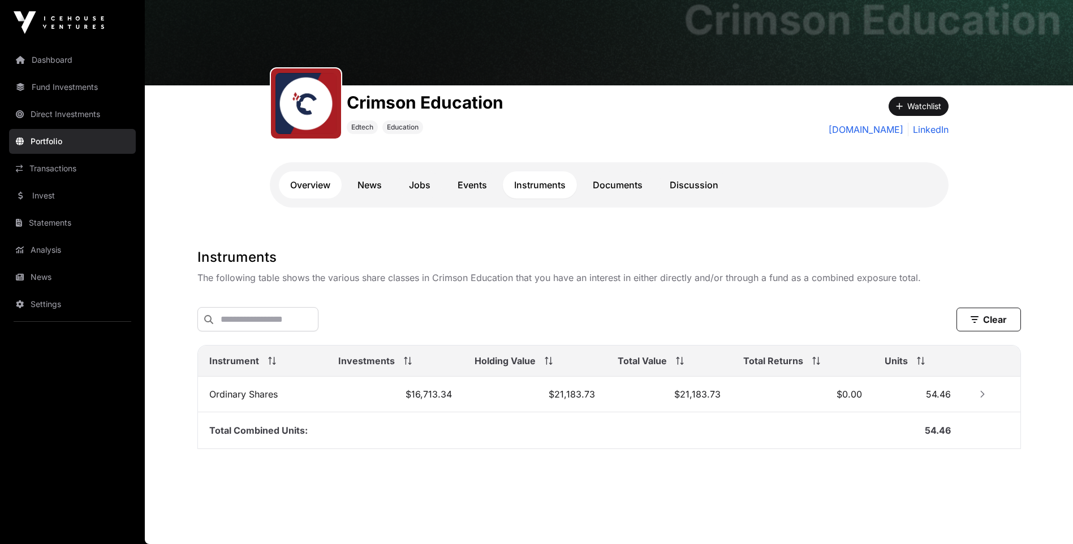
click at [320, 180] on link "Overview" at bounding box center [310, 184] width 63 height 27
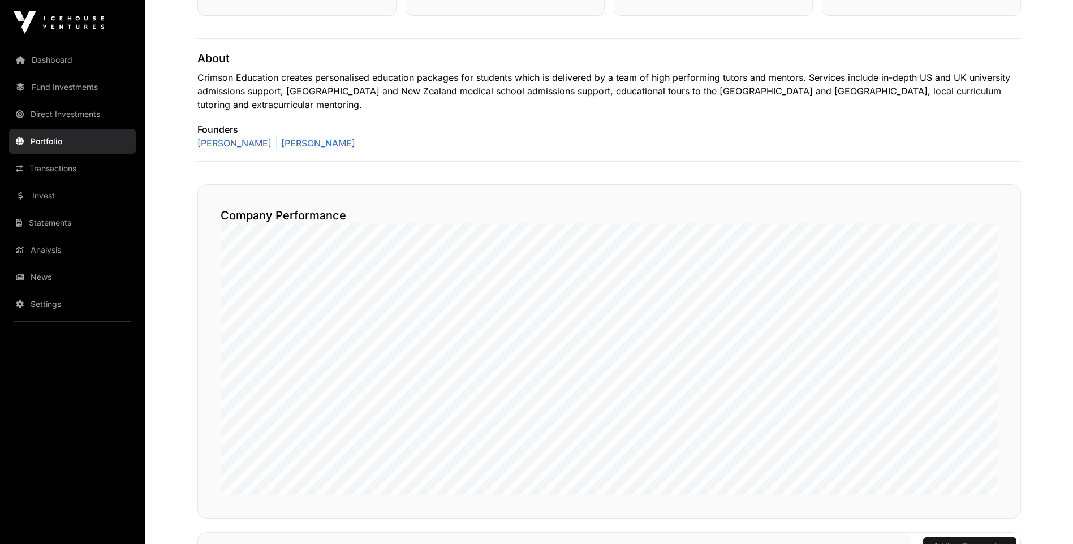
scroll to position [71, 0]
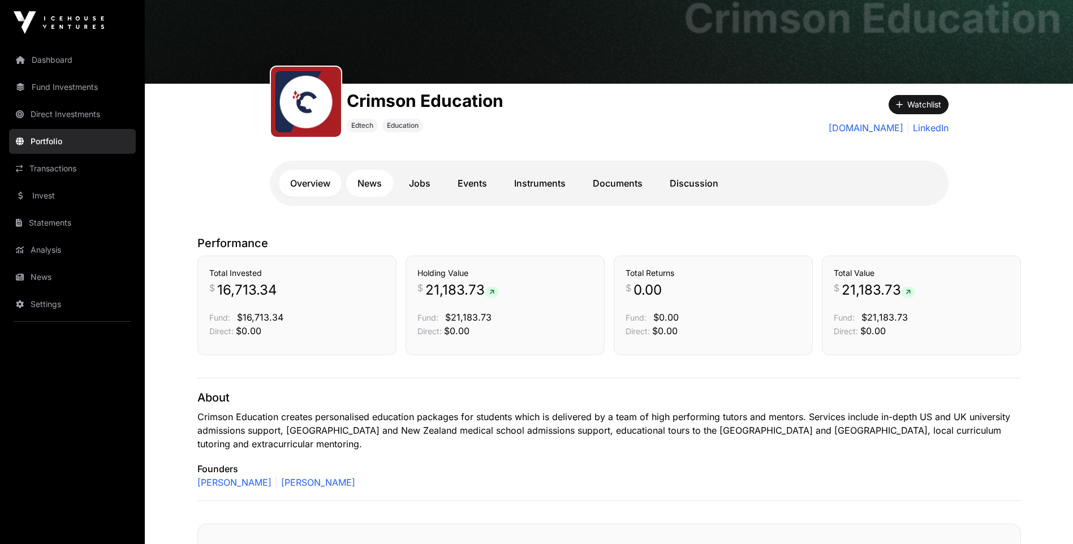
click at [376, 181] on link "News" at bounding box center [369, 183] width 47 height 27
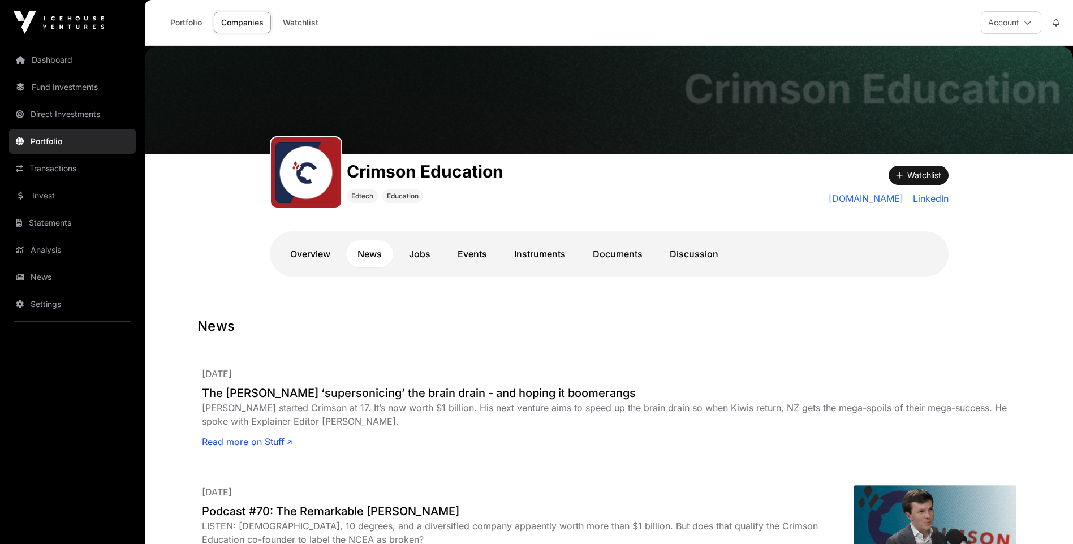
click at [42, 141] on link "Portfolio" at bounding box center [72, 141] width 127 height 25
